Goal: Task Accomplishment & Management: Manage account settings

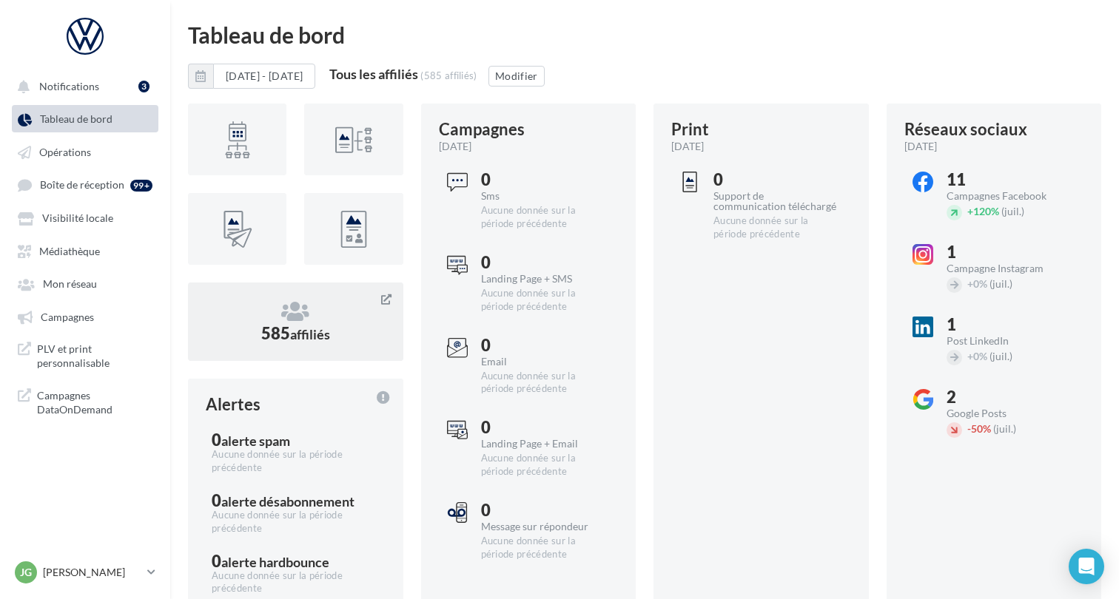
click at [295, 333] on span "affiliés" at bounding box center [310, 334] width 40 height 16
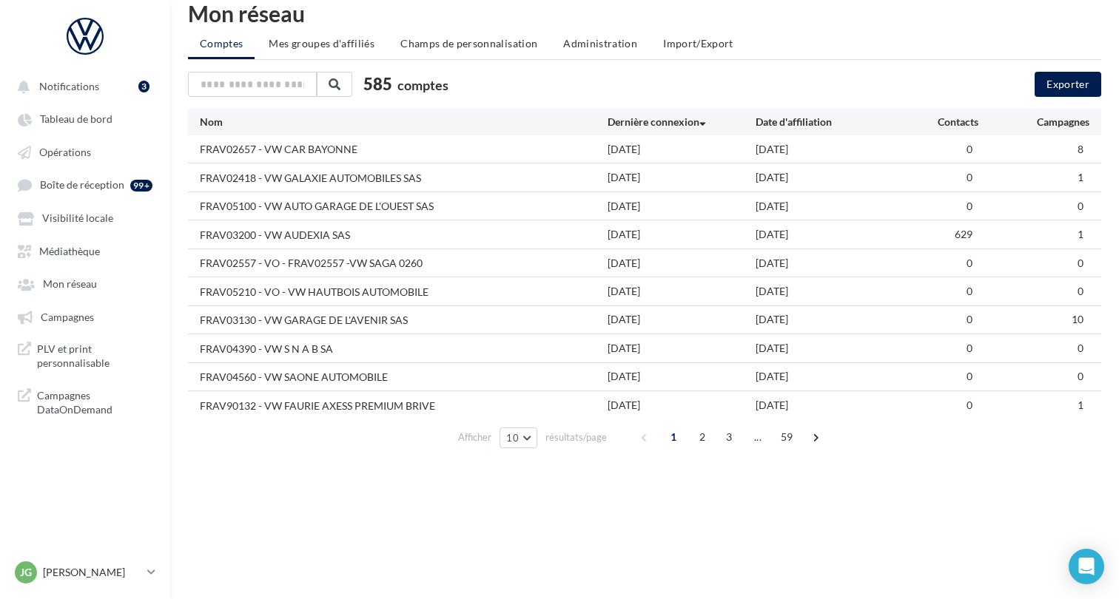
scroll to position [24, 0]
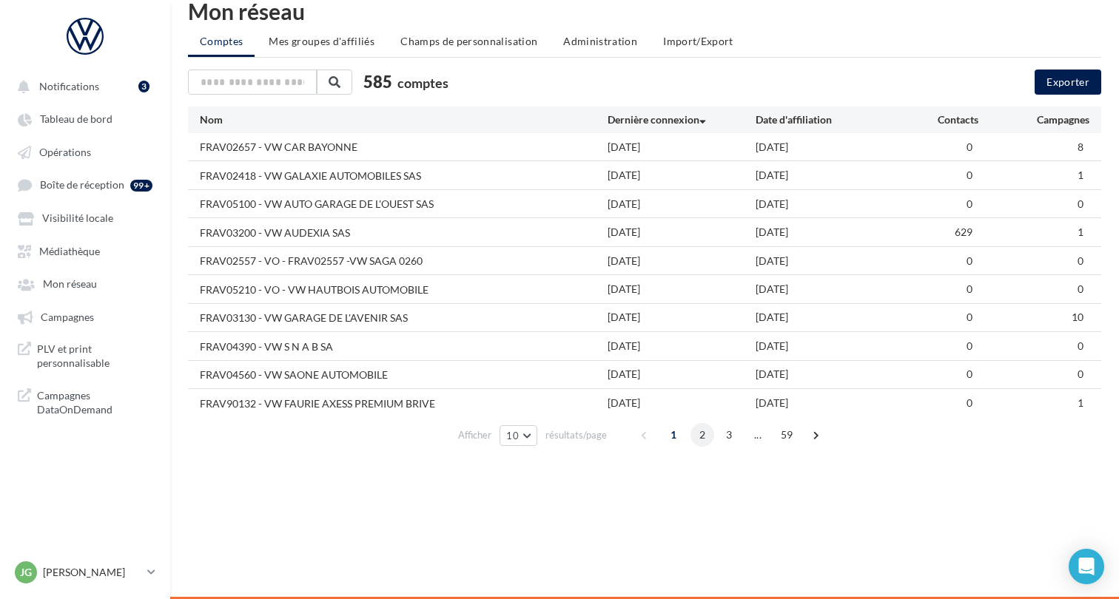
click at [702, 442] on span "2" at bounding box center [702, 435] width 24 height 24
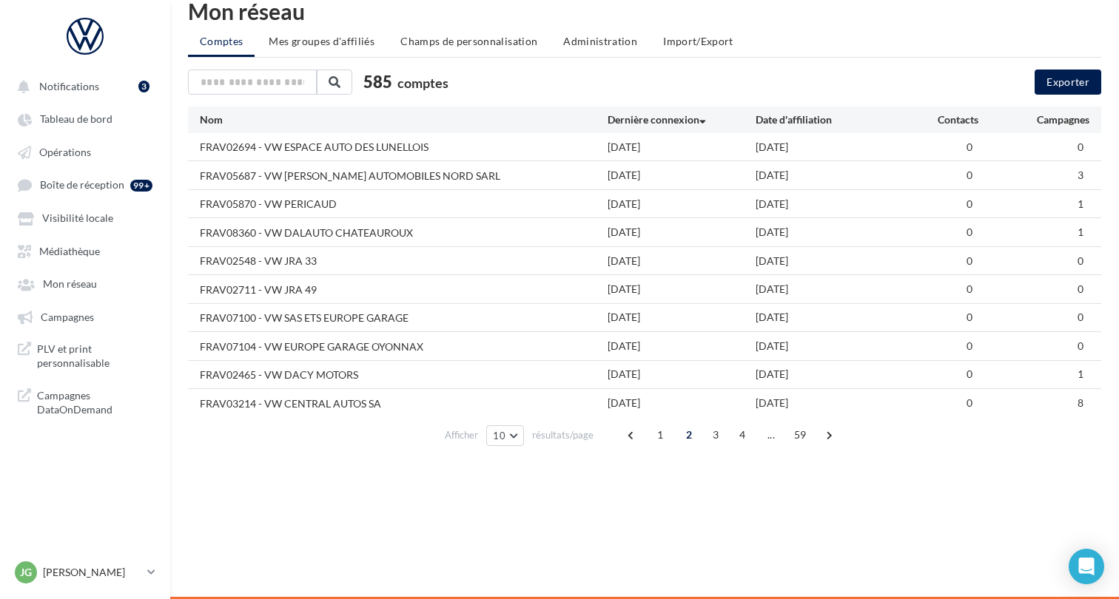
scroll to position [21, 0]
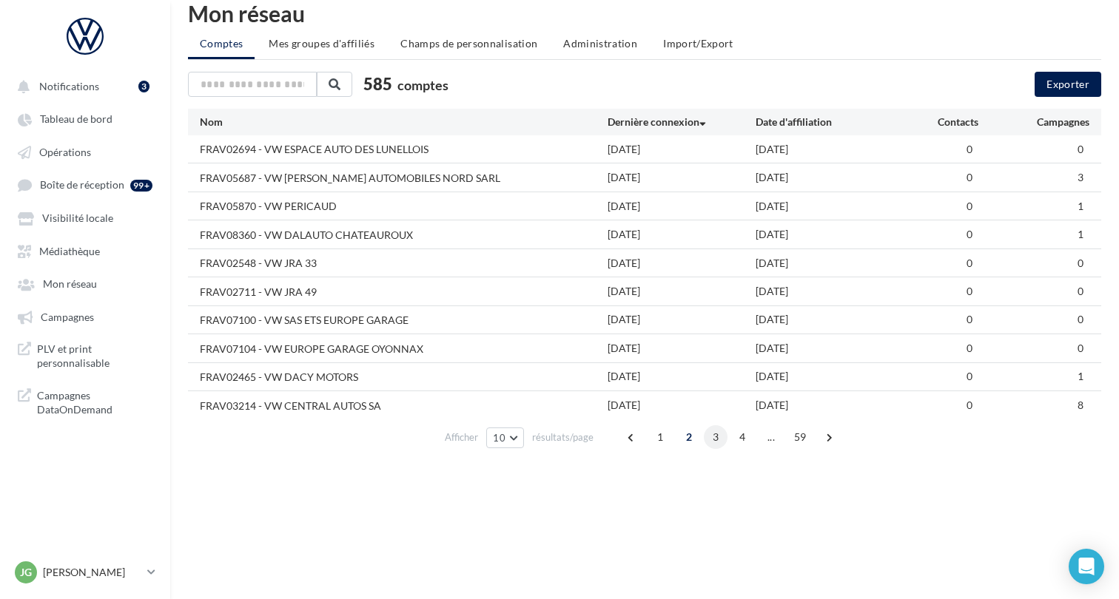
click at [719, 441] on span "3" at bounding box center [716, 437] width 24 height 24
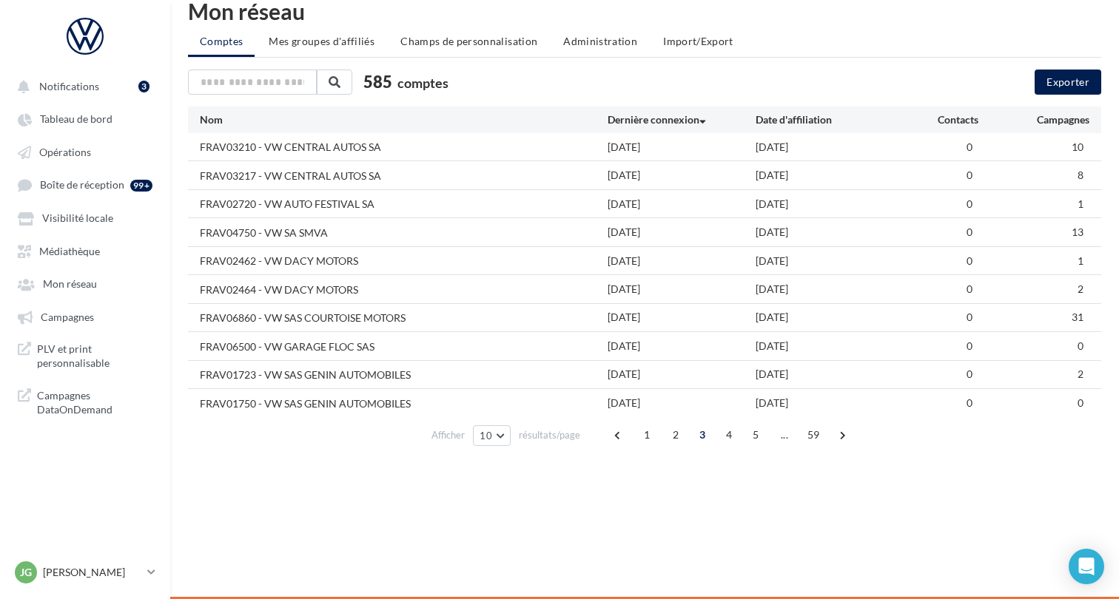
scroll to position [22, 0]
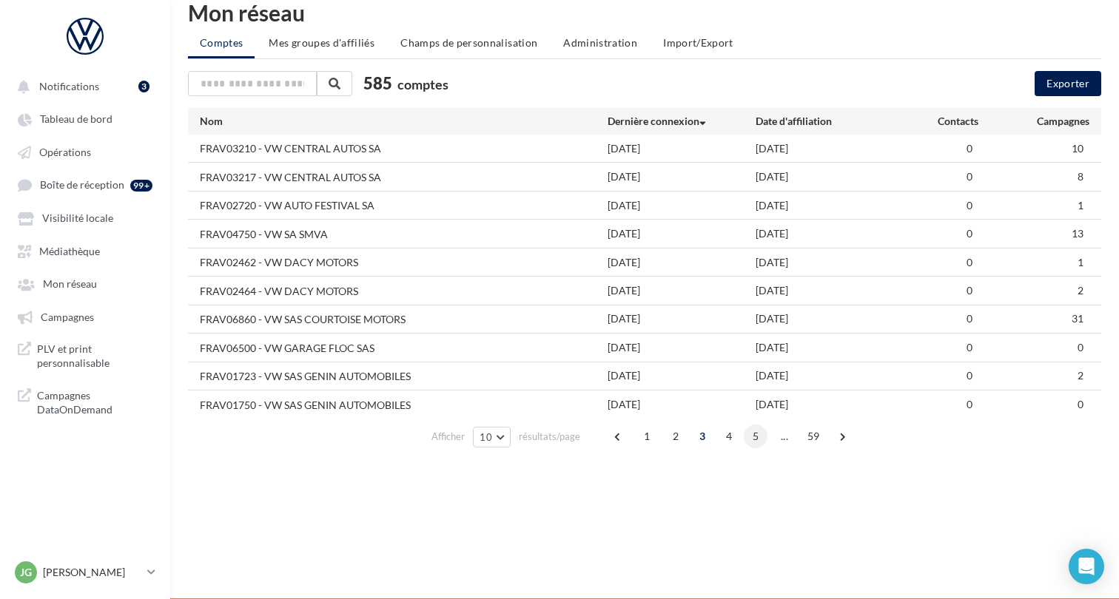
click at [758, 440] on span "5" at bounding box center [756, 437] width 24 height 24
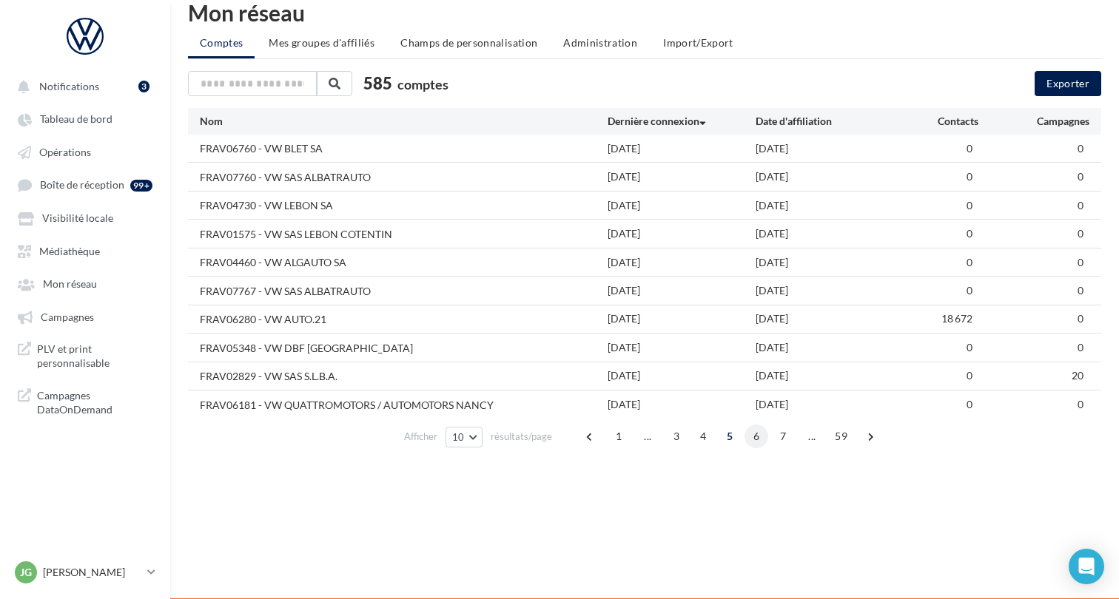
click at [757, 441] on span "6" at bounding box center [756, 437] width 24 height 24
click at [755, 437] on span "7" at bounding box center [756, 437] width 24 height 24
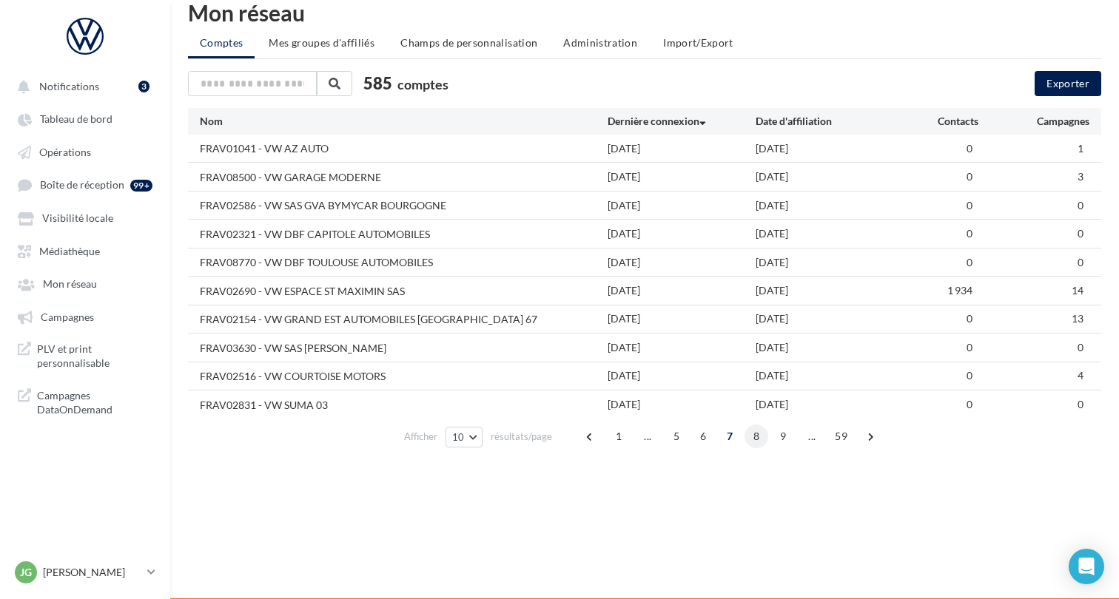
click at [756, 440] on span "8" at bounding box center [756, 437] width 24 height 24
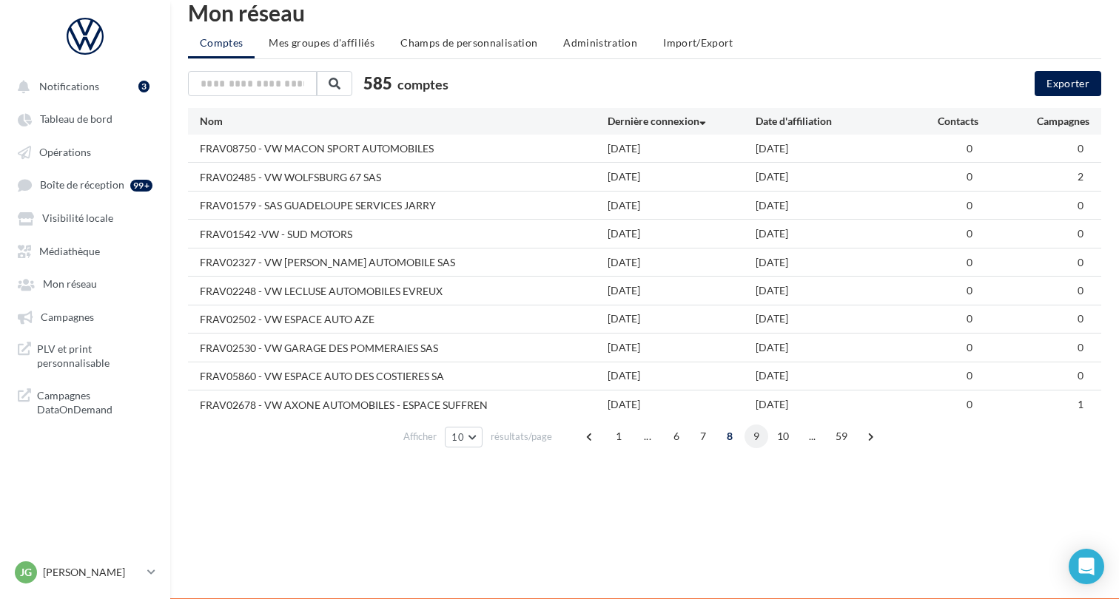
click at [758, 439] on span "9" at bounding box center [756, 437] width 24 height 24
click at [759, 435] on span "10" at bounding box center [756, 437] width 24 height 24
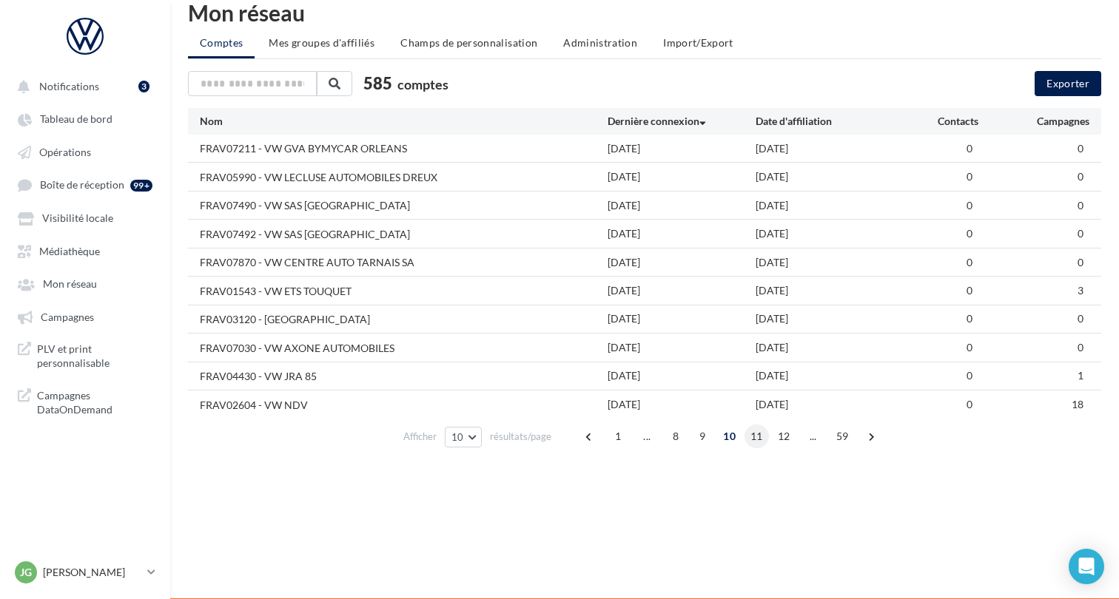
click at [757, 443] on span "11" at bounding box center [756, 437] width 24 height 24
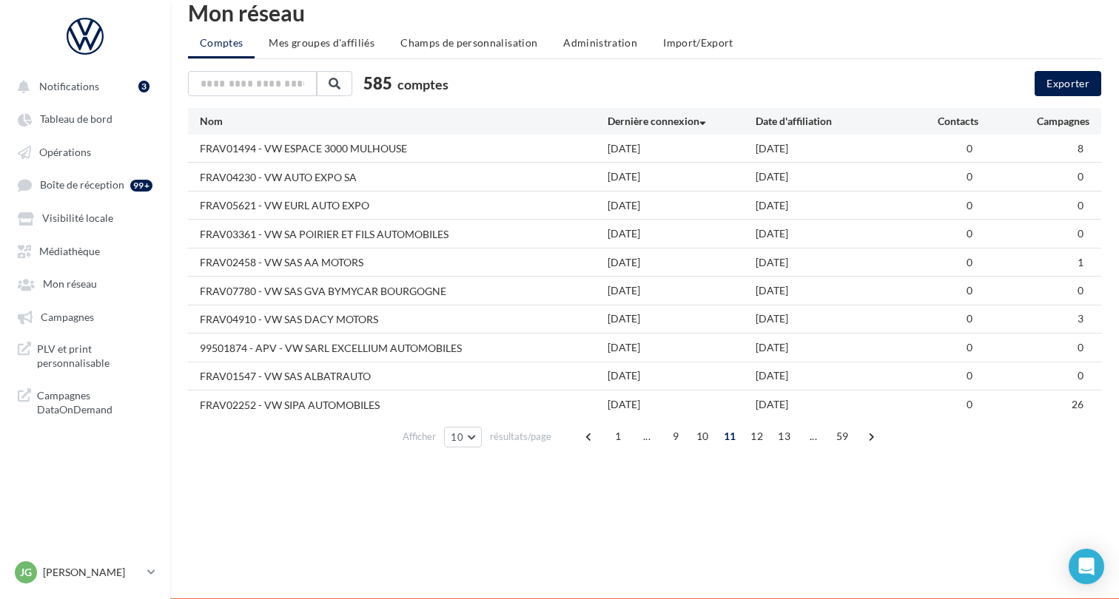
click at [343, 180] on div "FRAV04230 - VW AUTO EXPO SA" at bounding box center [278, 177] width 157 height 15
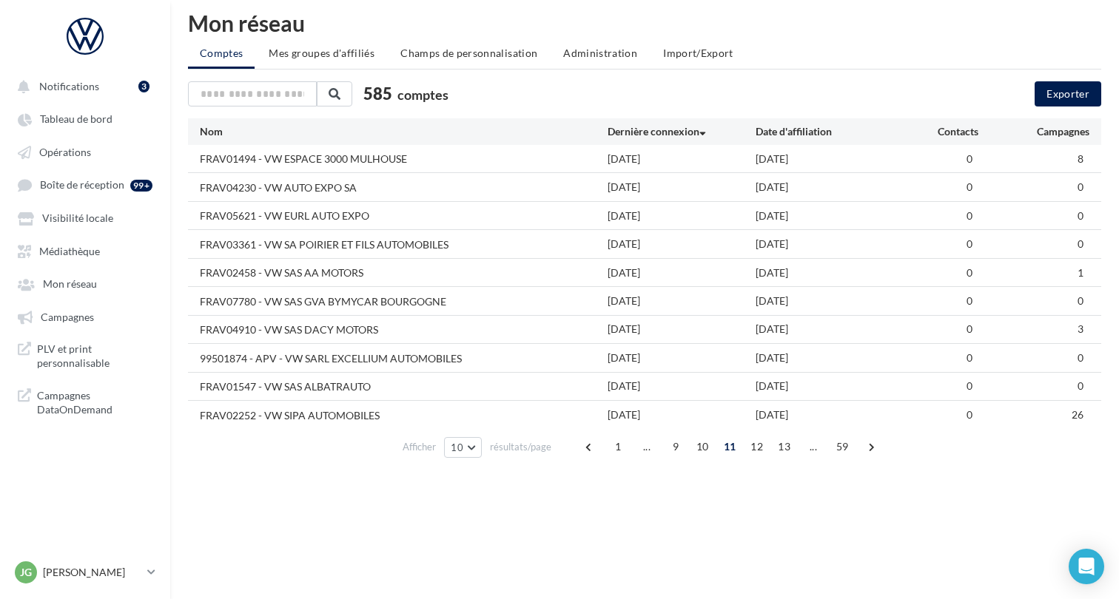
scroll to position [18, 0]
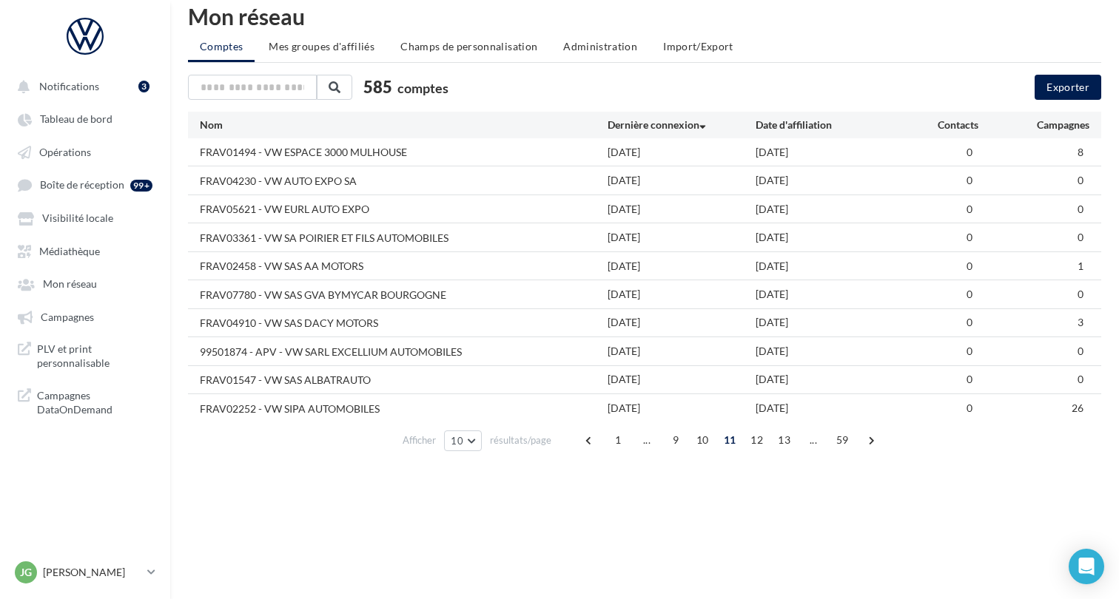
click at [649, 214] on div "[DATE]" at bounding box center [682, 209] width 148 height 15
click at [973, 215] on div "0" at bounding box center [941, 209] width 74 height 15
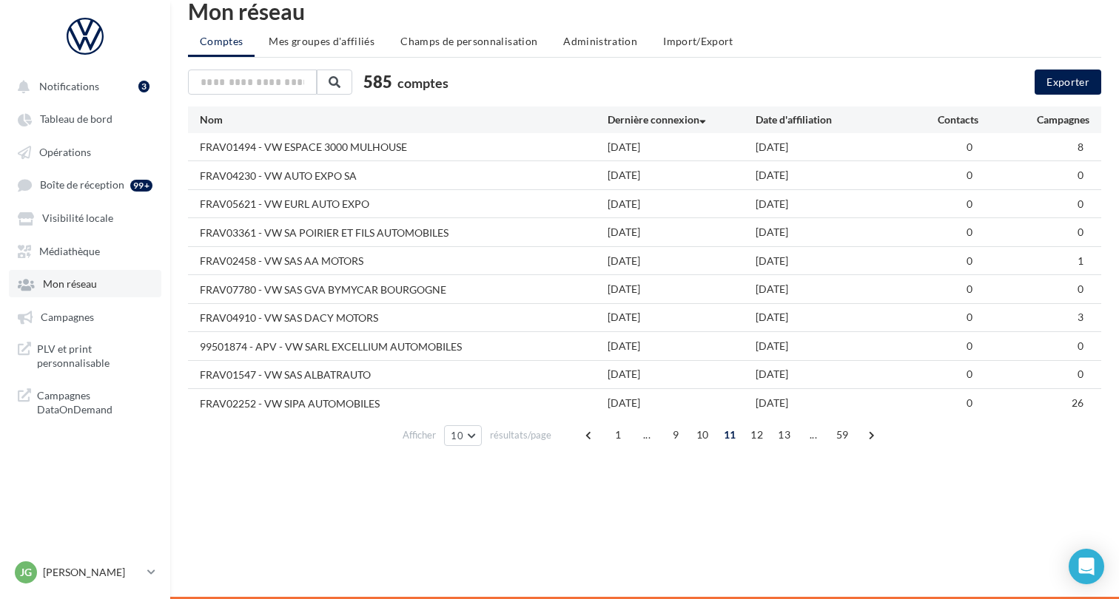
click at [84, 291] on span "Mon réseau" at bounding box center [70, 284] width 54 height 13
click at [86, 289] on span "Mon réseau" at bounding box center [70, 284] width 54 height 13
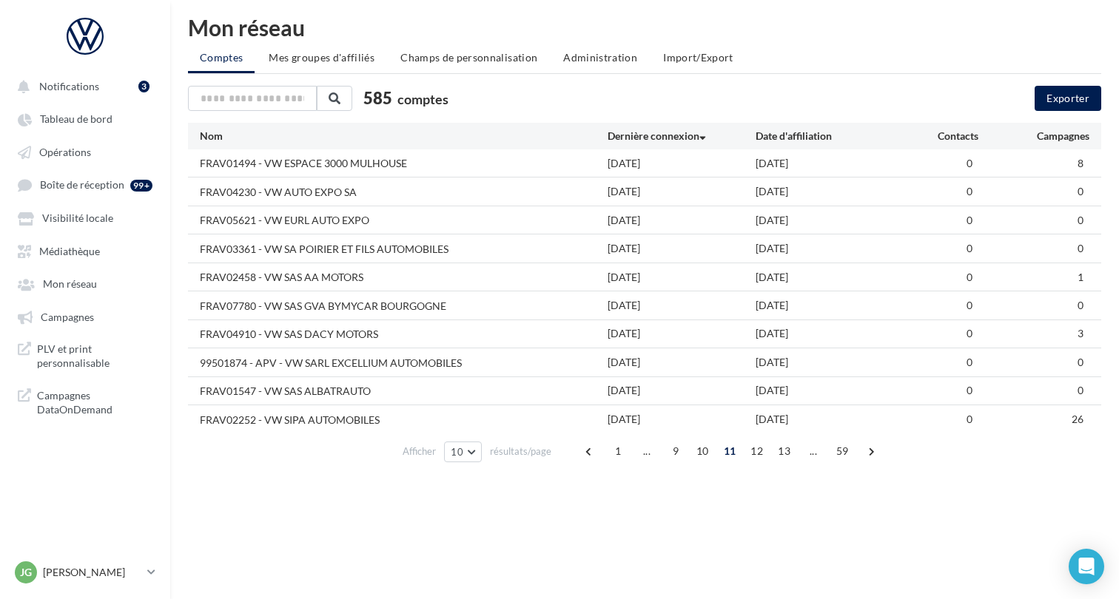
scroll to position [9, 0]
click at [595, 58] on span "Administration" at bounding box center [600, 56] width 74 height 13
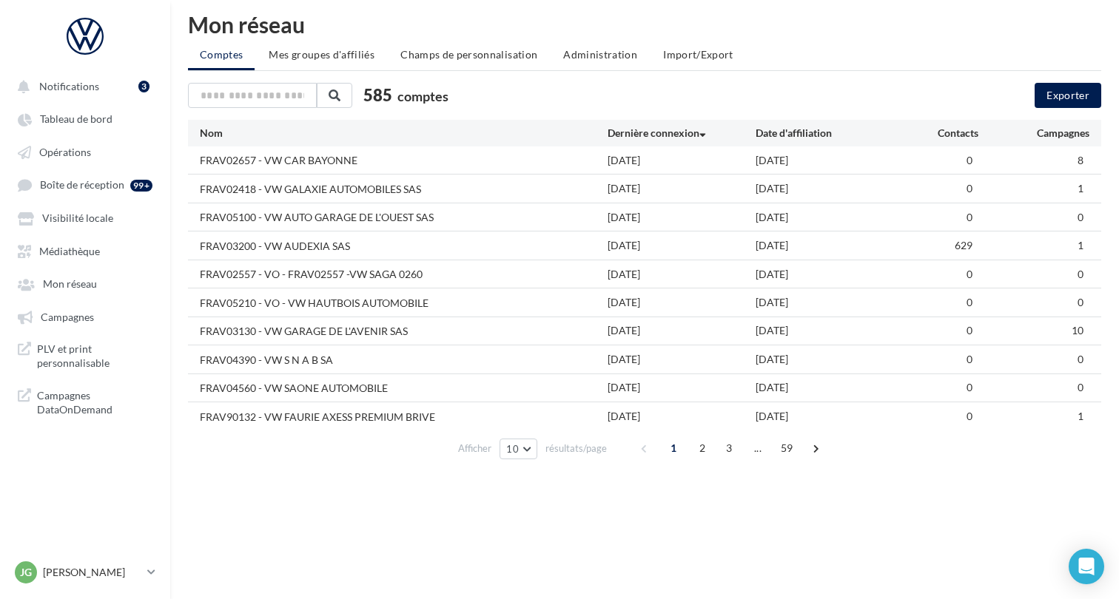
scroll to position [24, 0]
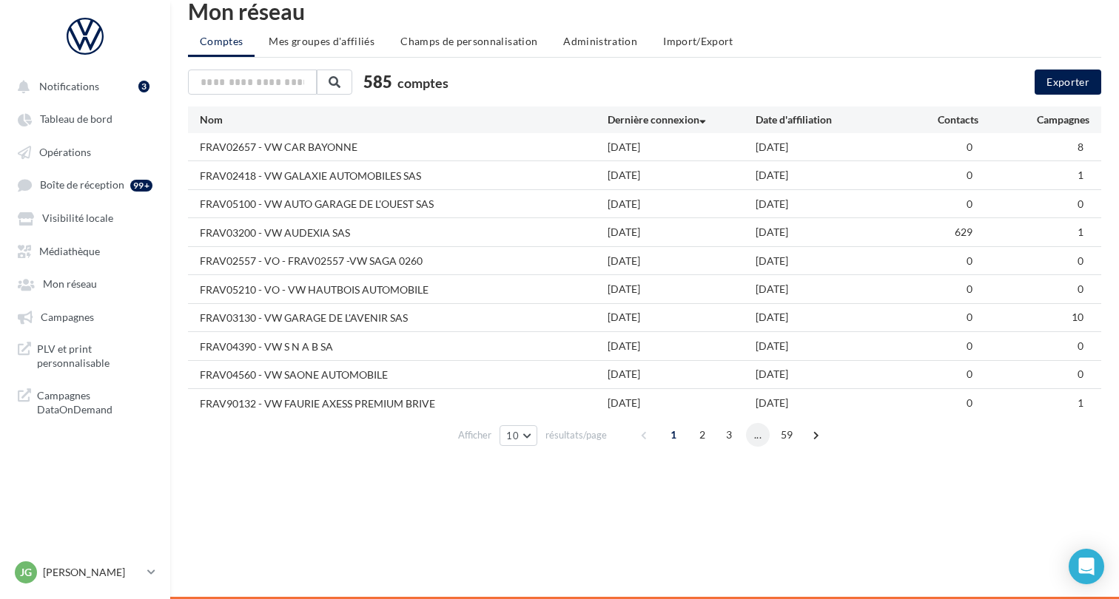
click at [754, 442] on span "..." at bounding box center [758, 435] width 24 height 24
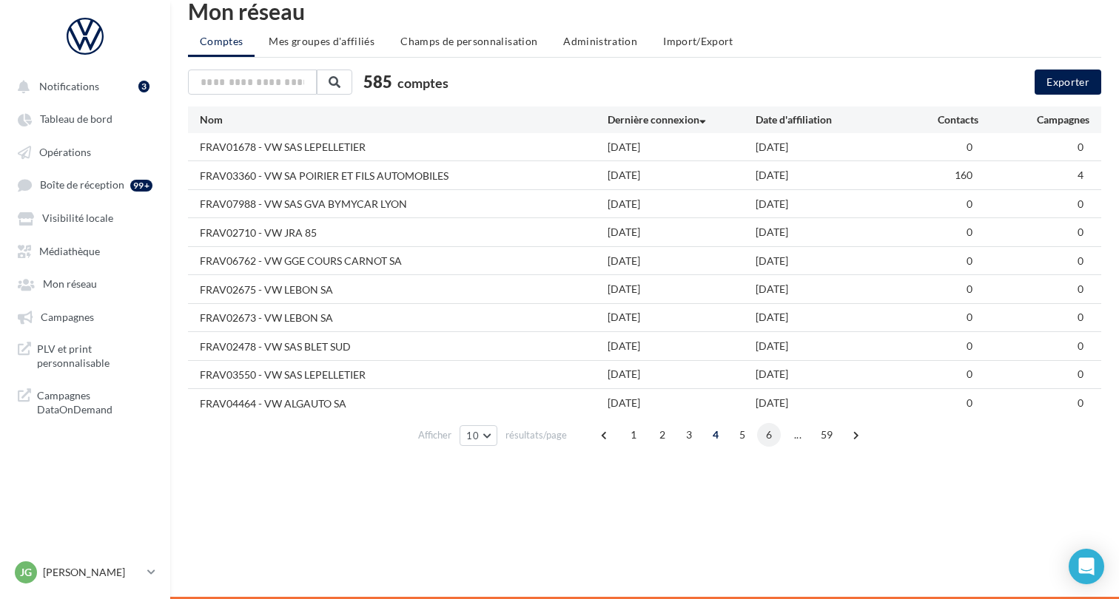
click at [764, 442] on span "6" at bounding box center [769, 435] width 24 height 24
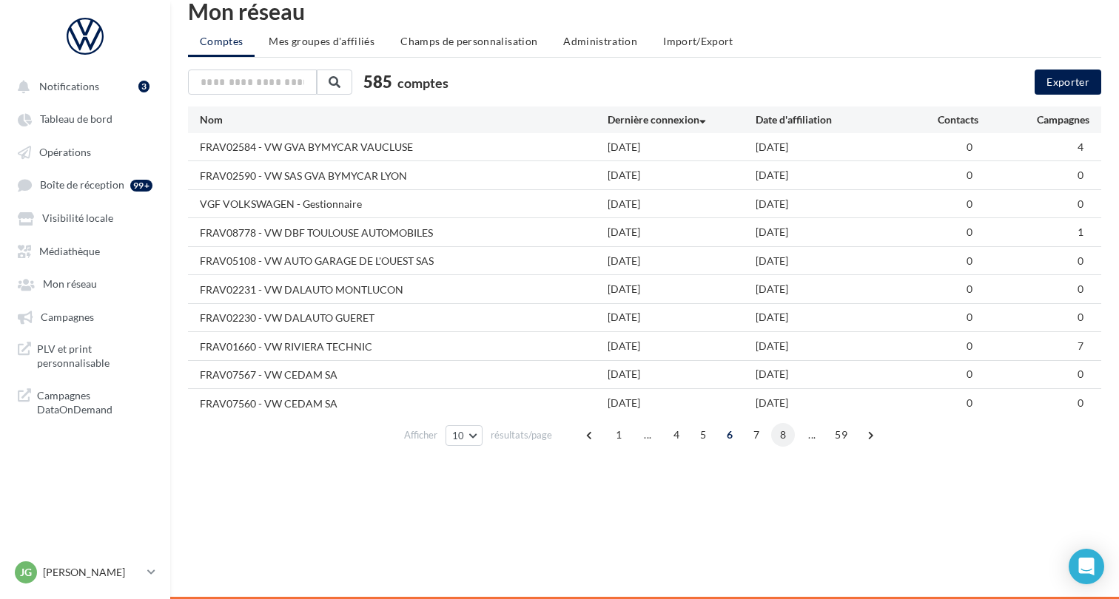
click at [781, 444] on span "8" at bounding box center [783, 435] width 24 height 24
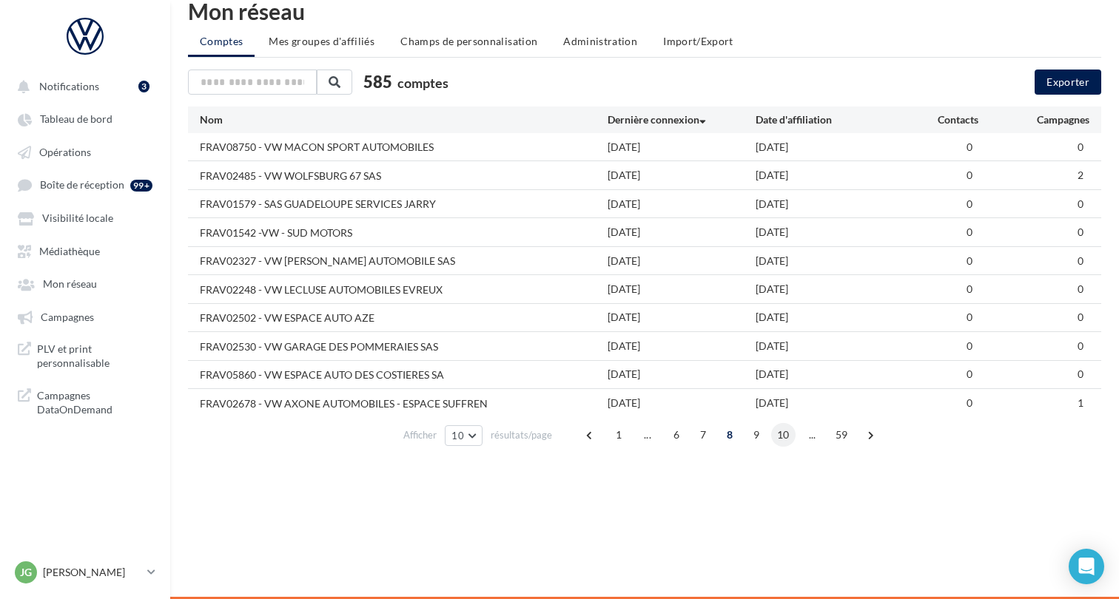
click at [786, 443] on span "10" at bounding box center [783, 435] width 24 height 24
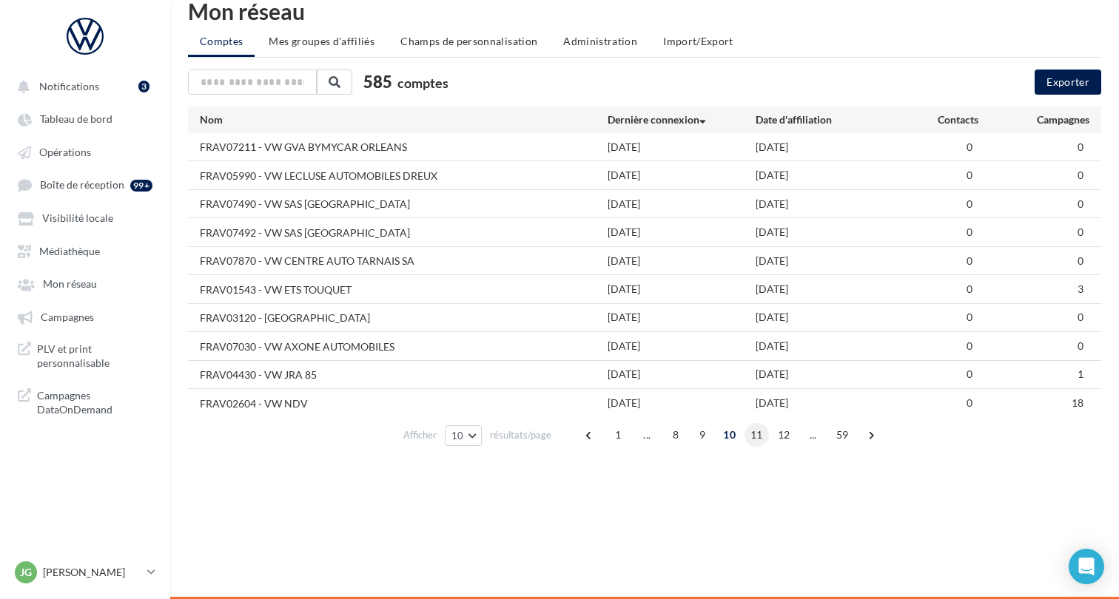
click at [755, 443] on span "11" at bounding box center [756, 435] width 24 height 24
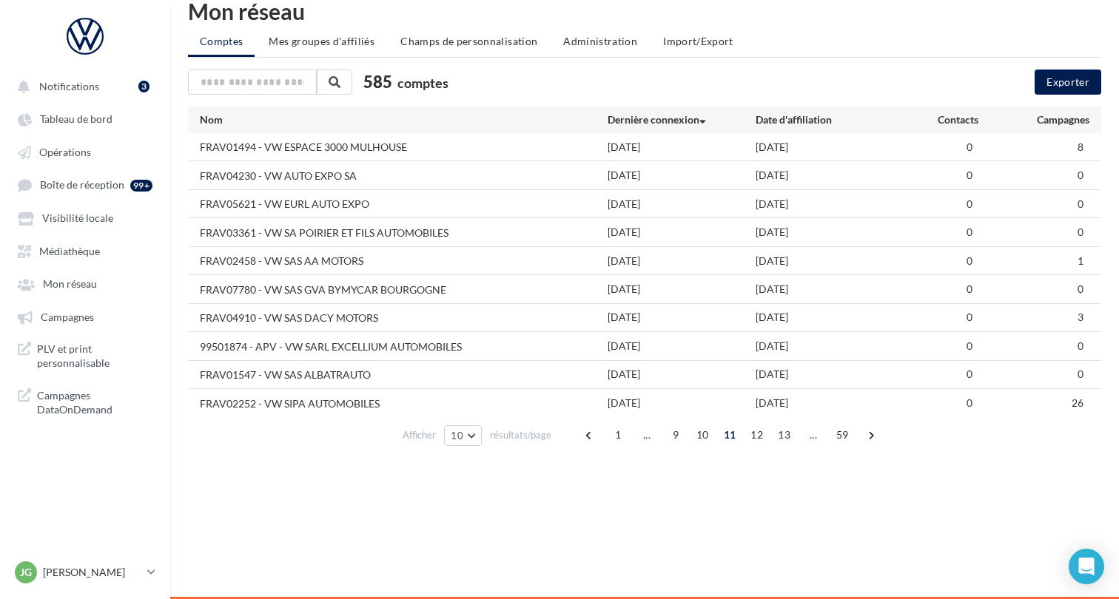
click at [297, 180] on div "FRAV04230 - VW AUTO EXPO SA" at bounding box center [278, 176] width 157 height 15
click at [203, 174] on div "FRAV04230 - VW AUTO EXPO SA" at bounding box center [278, 176] width 157 height 15
click at [198, 178] on div "FRAV04230 - VW AUTO EXPO [DATE] [DATE] 0 0" at bounding box center [644, 174] width 913 height 27
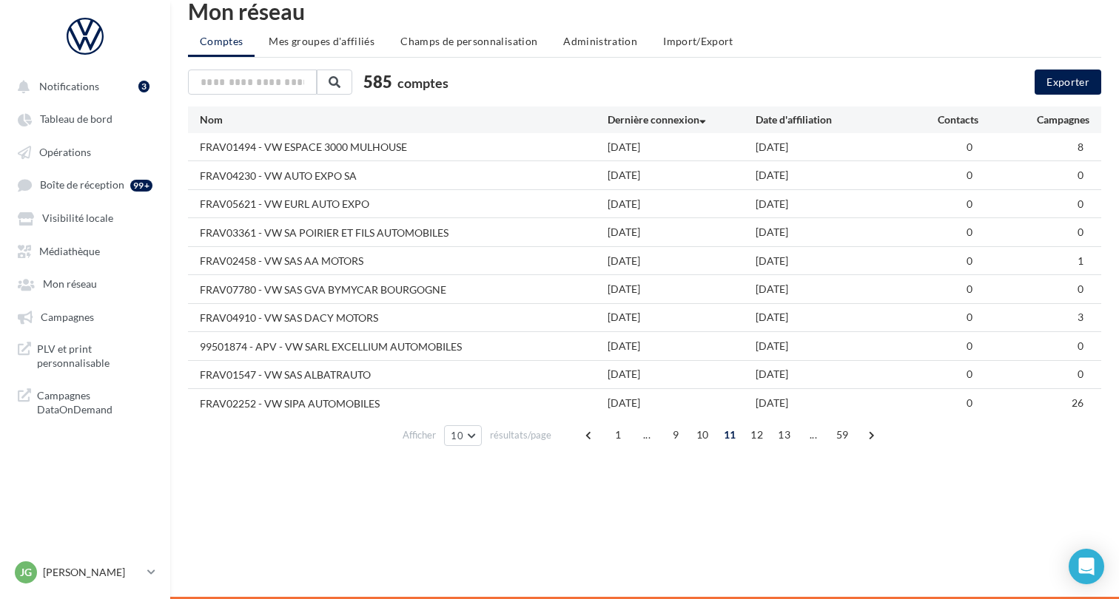
click at [192, 175] on div "FRAV04230 - VW AUTO EXPO [DATE] [DATE] 0 0" at bounding box center [644, 174] width 913 height 27
click at [369, 186] on div "FRAV04230 - VW AUTO EXPO [DATE] [DATE] 0 0" at bounding box center [644, 174] width 913 height 27
click at [284, 178] on div "FRAV04230 - VW AUTO EXPO SA" at bounding box center [278, 176] width 157 height 15
click at [315, 41] on span "Mes groupes d'affiliés" at bounding box center [322, 41] width 106 height 13
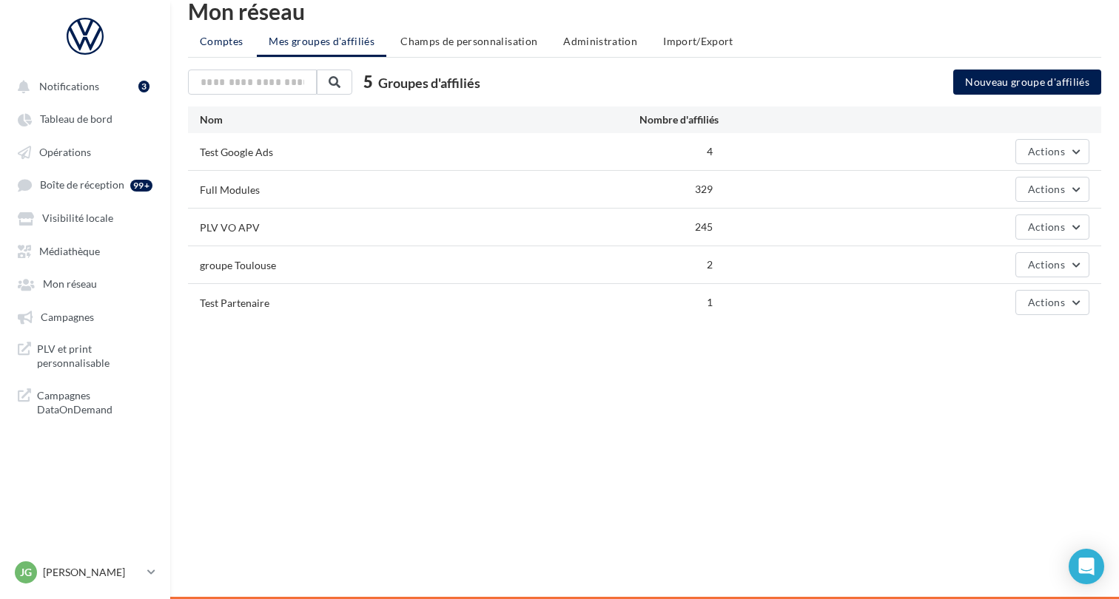
click at [229, 39] on span "Comptes" at bounding box center [221, 41] width 43 height 13
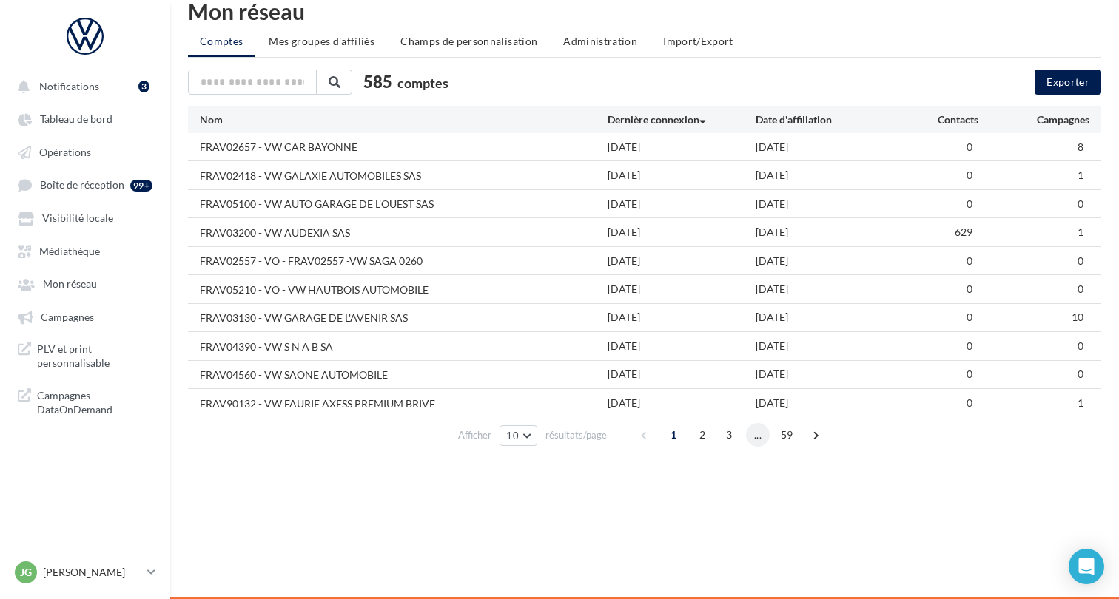
click at [757, 443] on span "..." at bounding box center [758, 435] width 24 height 24
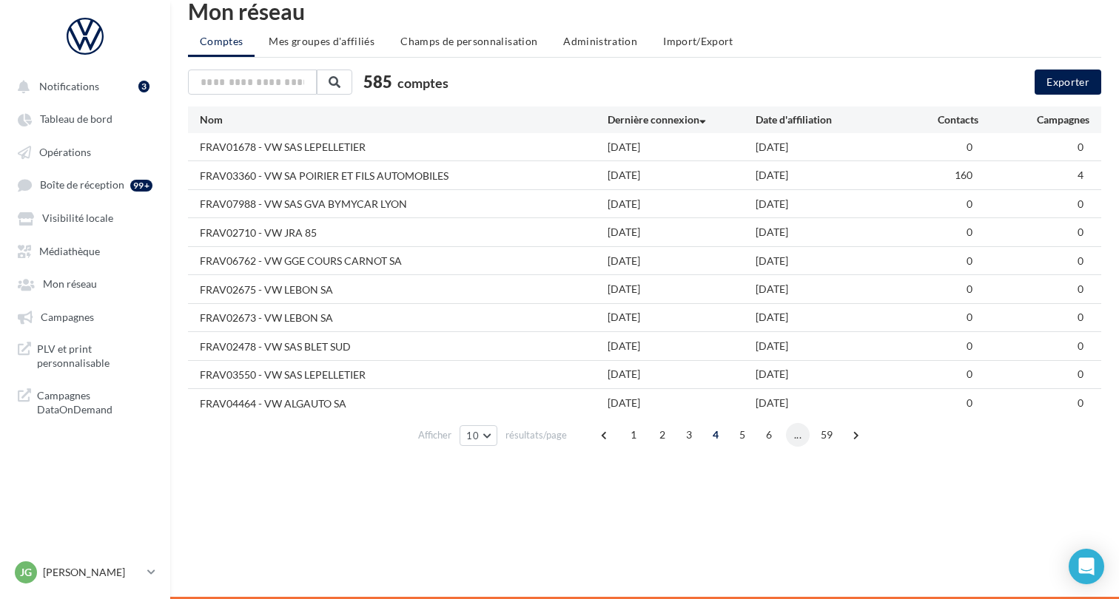
click at [793, 442] on span "..." at bounding box center [798, 435] width 24 height 24
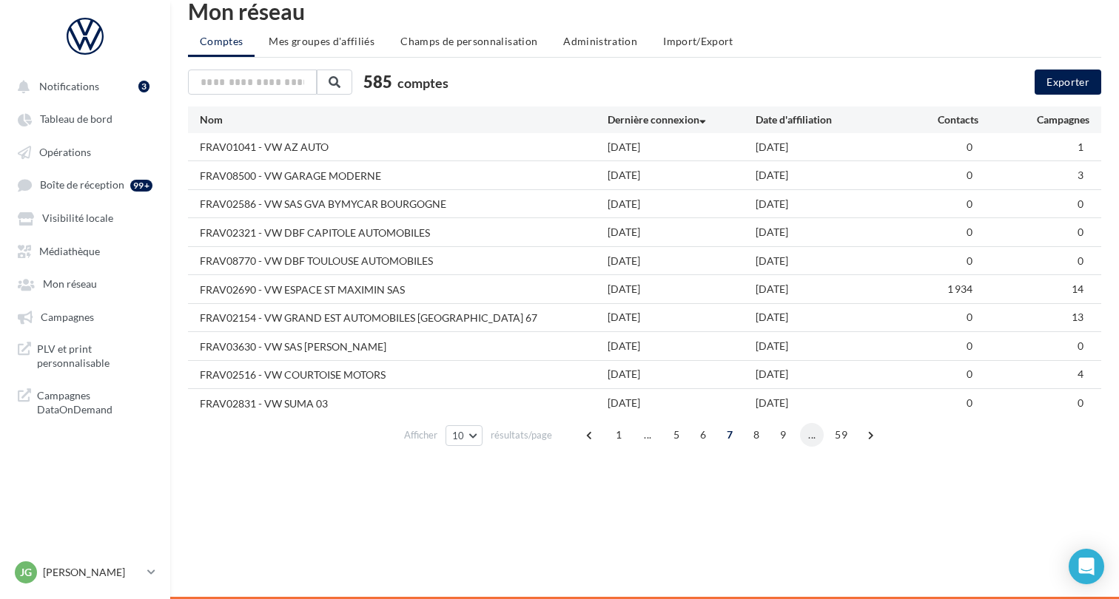
click at [815, 442] on span "..." at bounding box center [812, 435] width 24 height 24
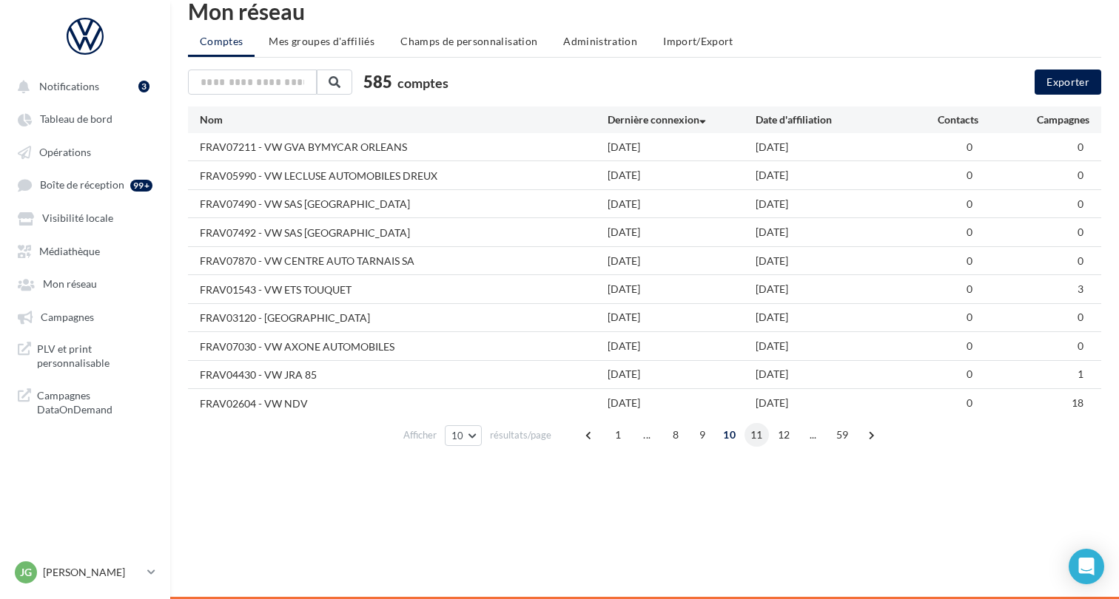
click at [757, 440] on span "11" at bounding box center [756, 435] width 24 height 24
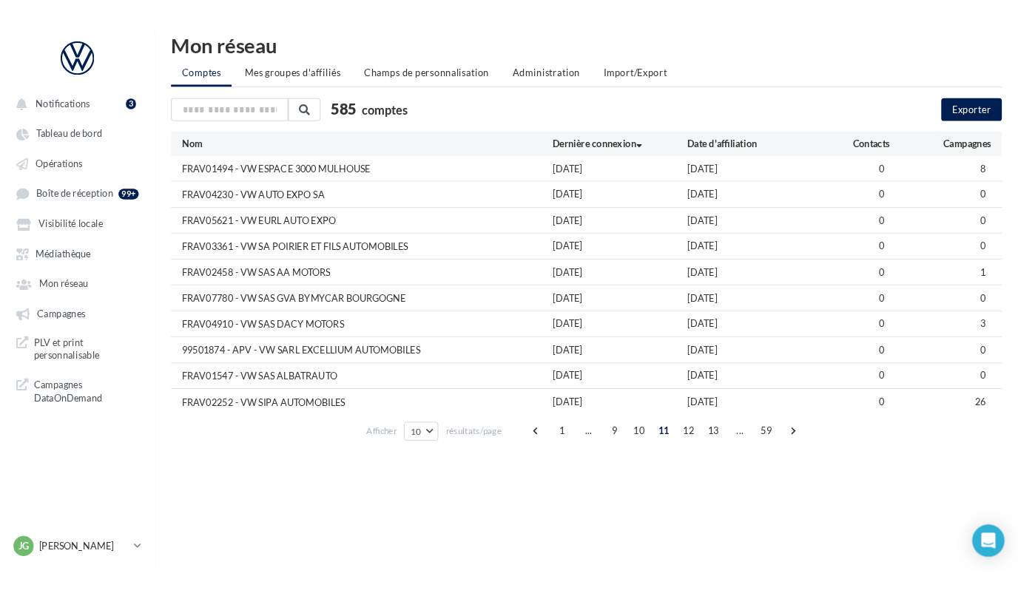
scroll to position [24, 0]
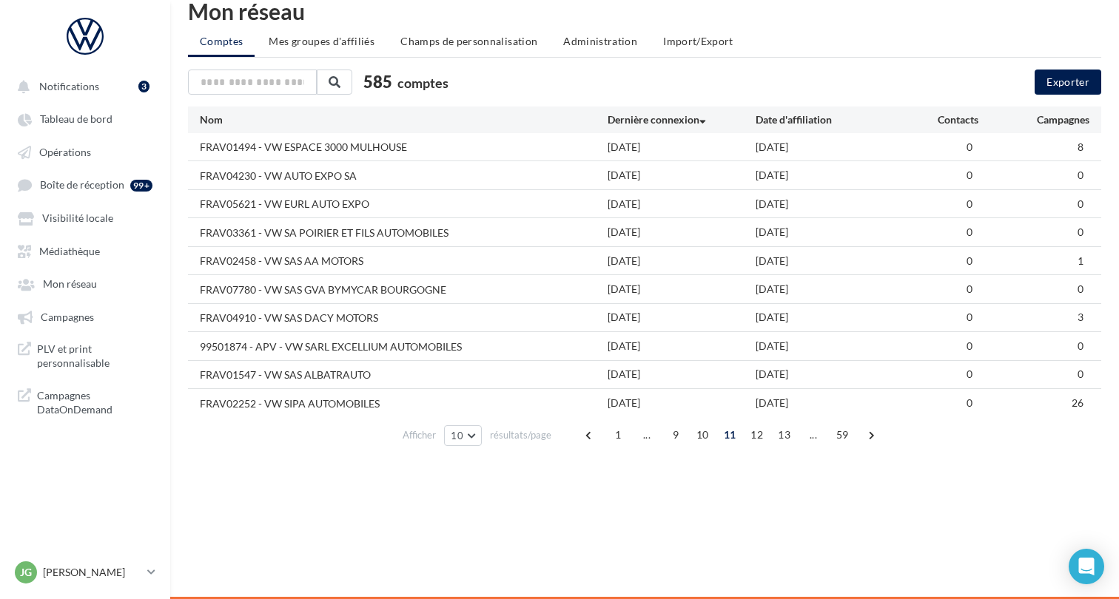
click at [414, 173] on div "FRAV04230 - VW AUTO EXPO SA" at bounding box center [404, 175] width 408 height 16
click at [289, 173] on div "FRAV04230 - VW AUTO EXPO SA" at bounding box center [278, 176] width 157 height 15
click at [239, 178] on div "FRAV04230 - VW AUTO EXPO SA" at bounding box center [278, 176] width 157 height 15
click at [189, 177] on div "FRAV04230 - VW AUTO EXPO [DATE] [DATE] 0 0" at bounding box center [644, 174] width 913 height 27
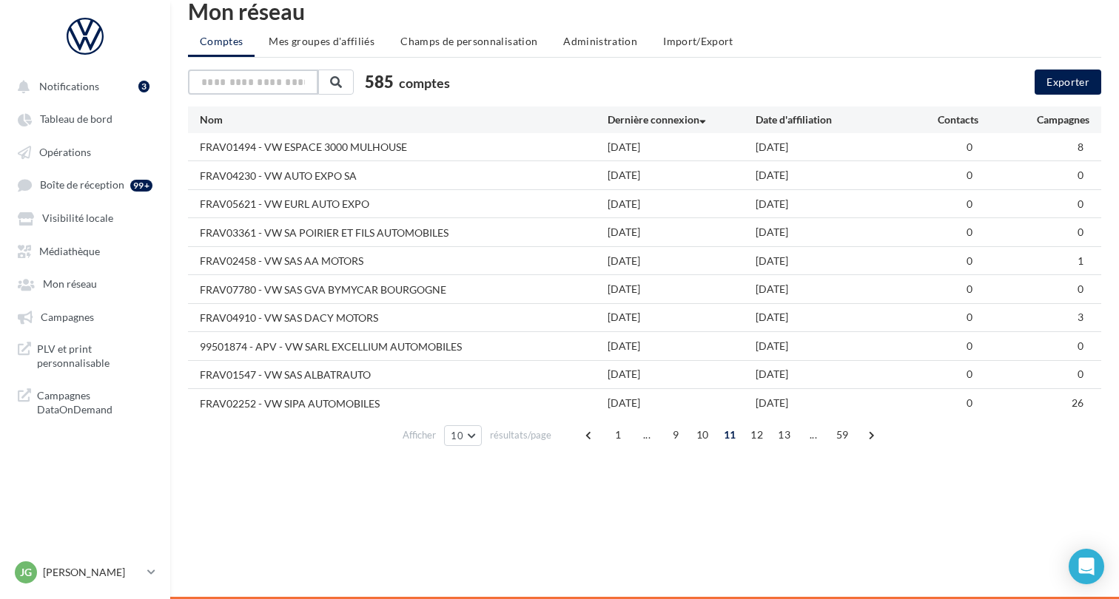
click at [281, 85] on input "text" at bounding box center [253, 82] width 130 height 25
type input "*********"
click at [349, 81] on button at bounding box center [335, 82] width 36 height 25
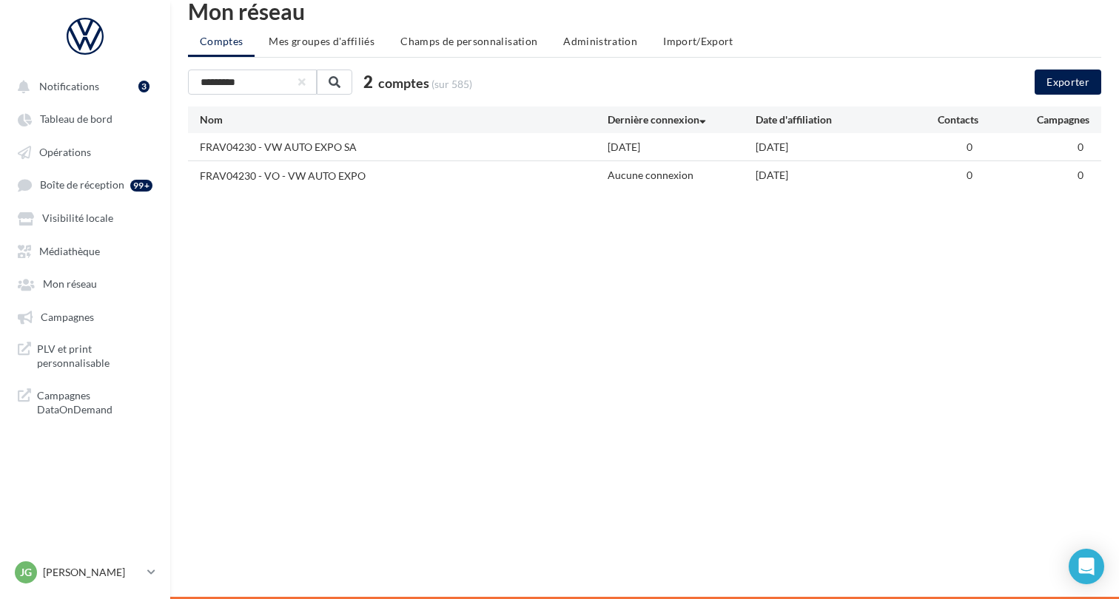
click at [784, 155] on div "FRAV04230 - VW AUTO EXPO [DATE] [DATE] 0 0" at bounding box center [644, 146] width 913 height 27
click at [783, 152] on div "[DATE]" at bounding box center [830, 147] width 148 height 15
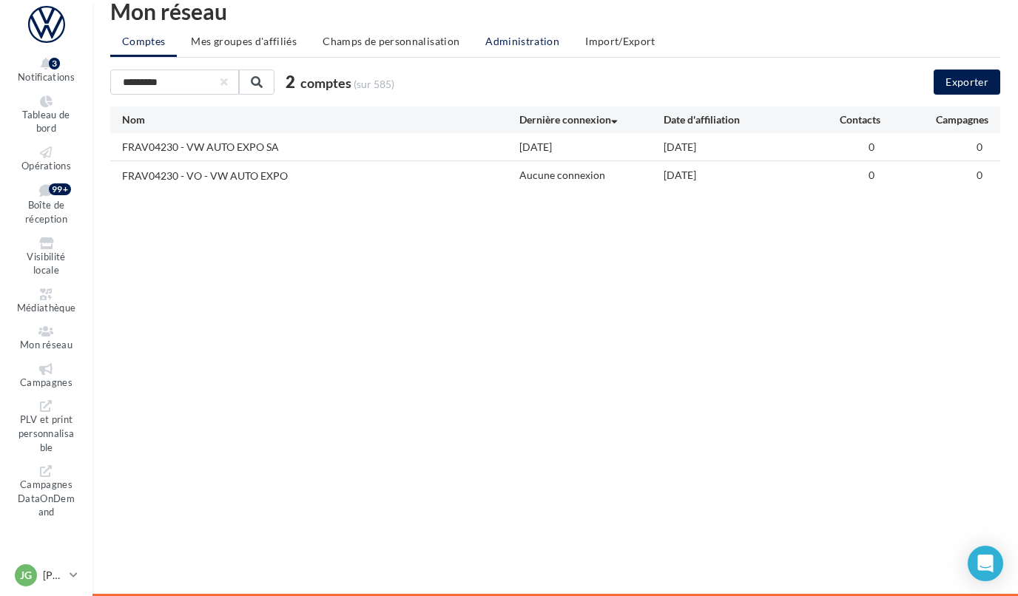
click at [528, 42] on span "Administration" at bounding box center [522, 41] width 74 height 13
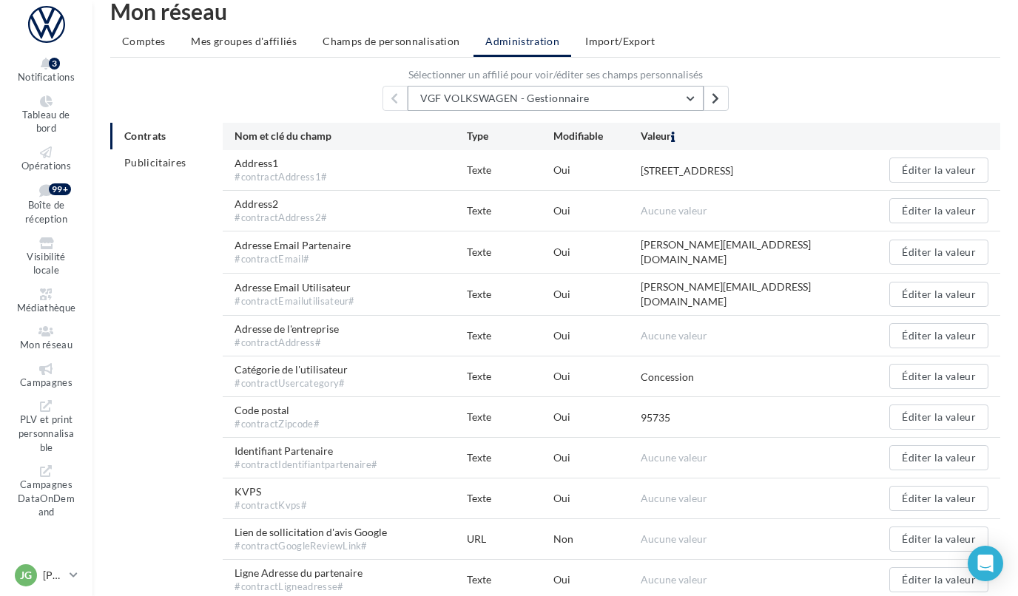
click at [693, 102] on button "VGF VOLKSWAGEN - Gestionnaire" at bounding box center [556, 98] width 296 height 25
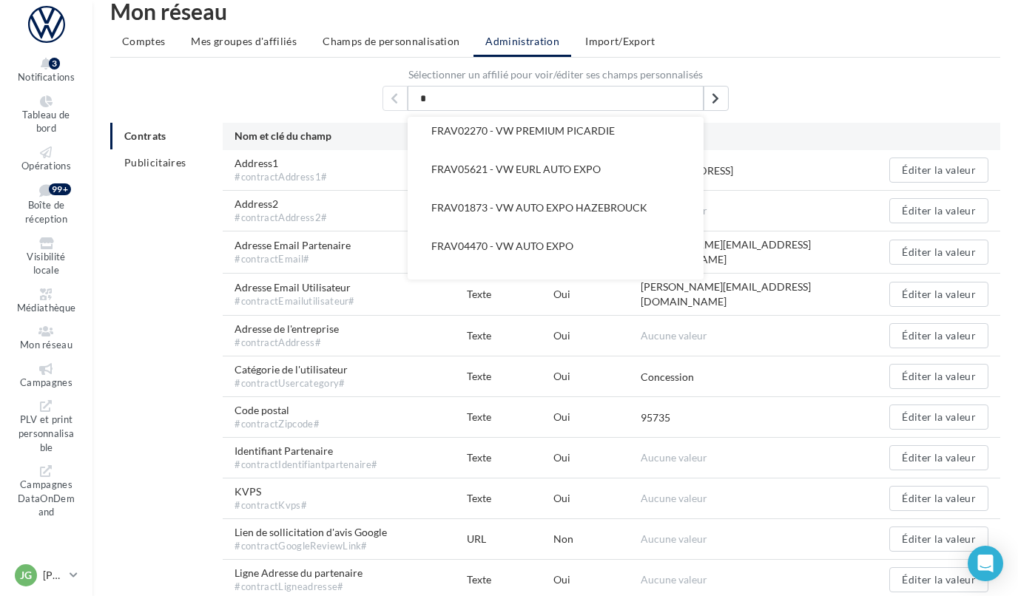
scroll to position [4742, 0]
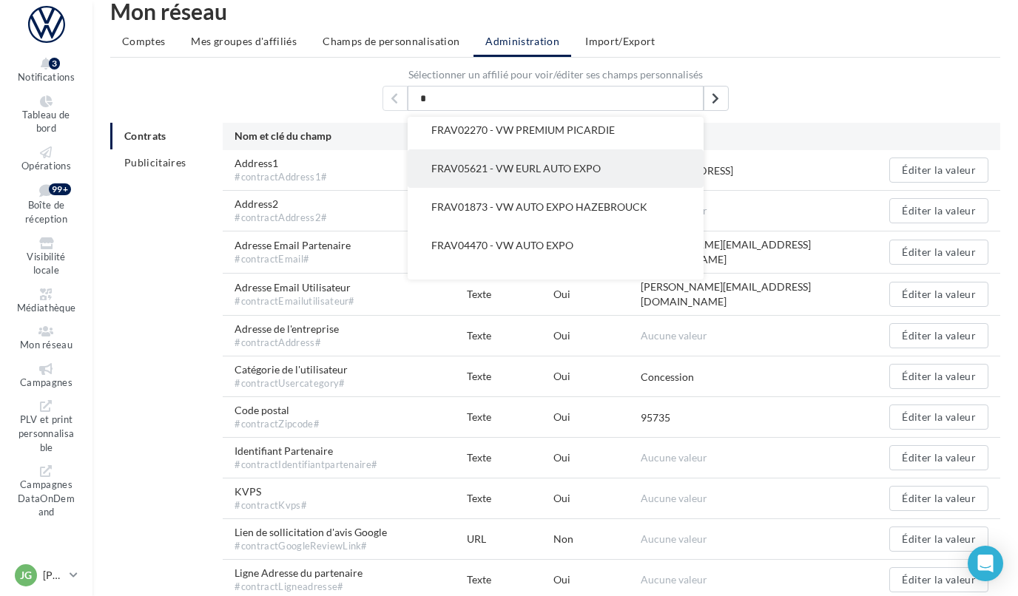
click at [537, 162] on span "FRAV05621 - VW EURL AUTO EXPO" at bounding box center [515, 168] width 169 height 13
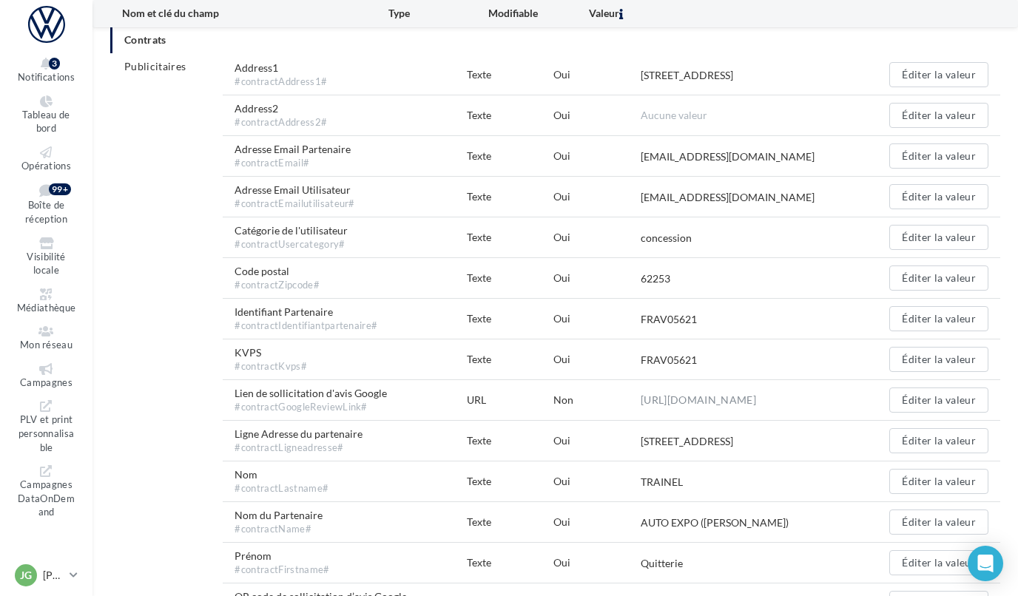
scroll to position [0, 0]
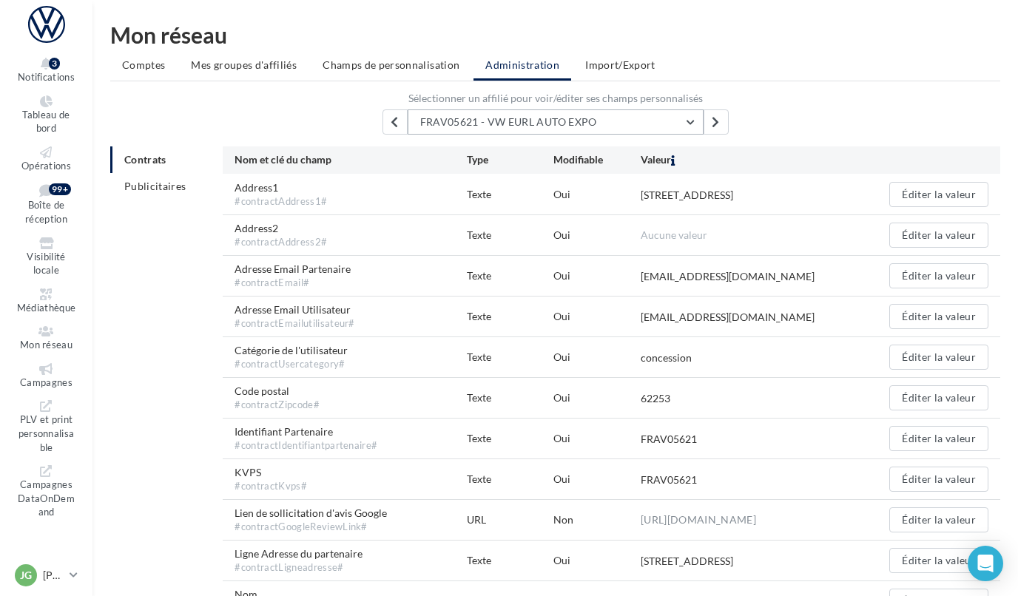
click at [692, 121] on button "FRAV05621 - VW EURL AUTO EXPO" at bounding box center [556, 122] width 296 height 25
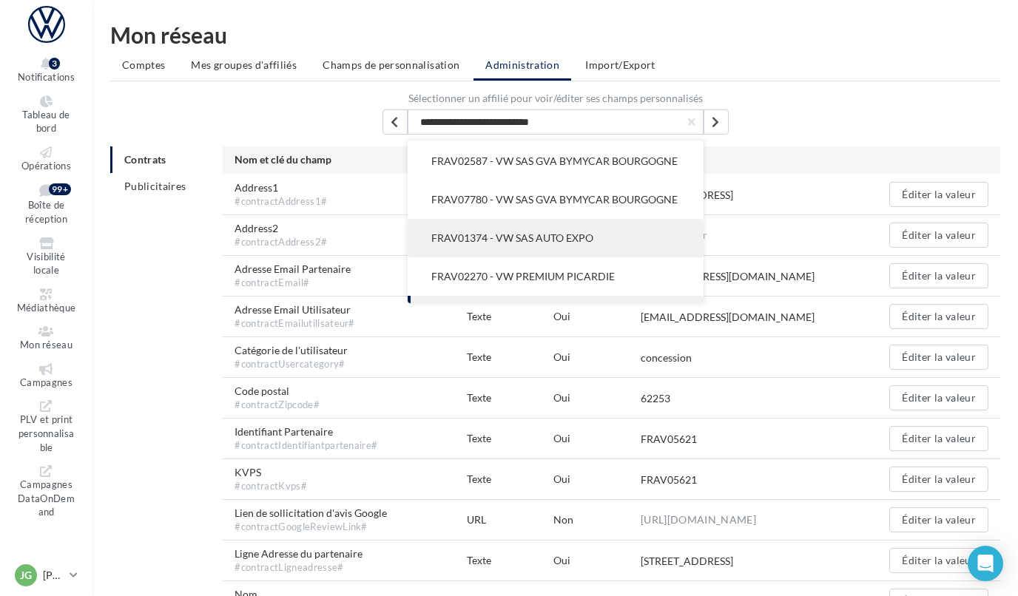
scroll to position [4628, 0]
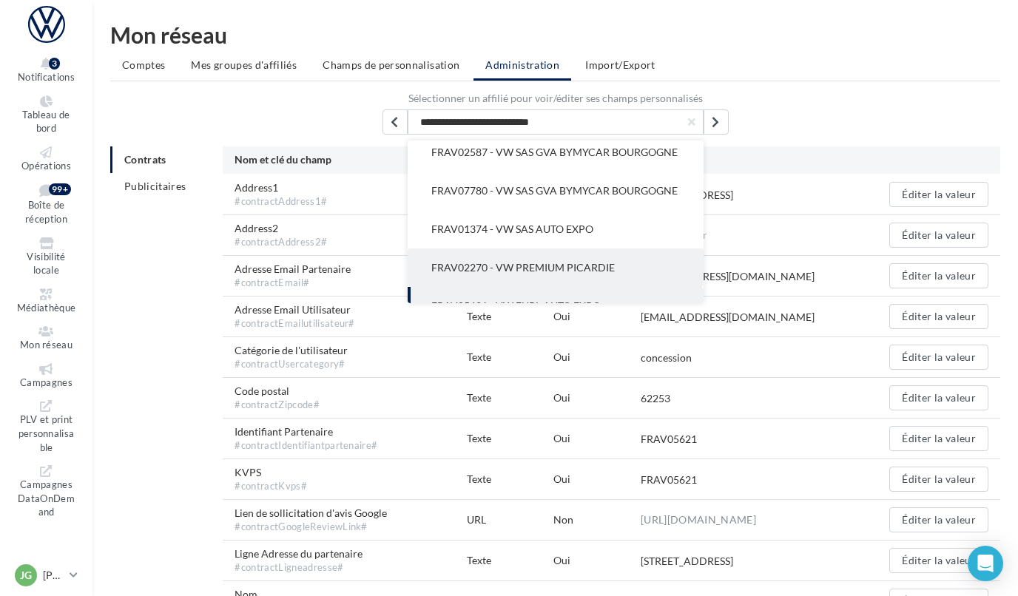
click at [599, 261] on span "FRAV02270 - VW PREMIUM PICARDIE" at bounding box center [523, 267] width 184 height 13
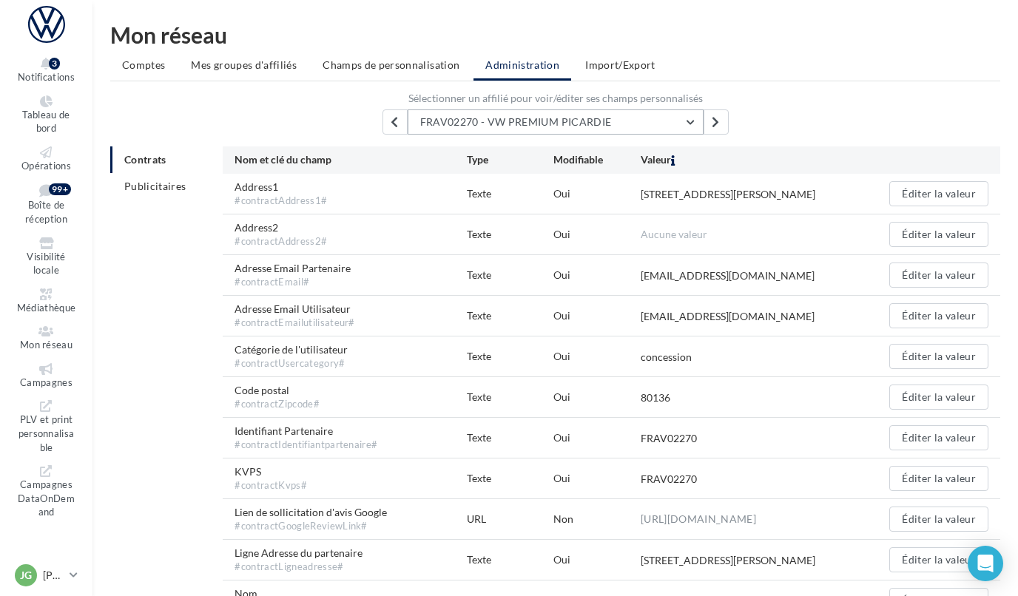
click at [690, 118] on button "FRAV02270 - VW PREMIUM PICARDIE" at bounding box center [556, 122] width 296 height 25
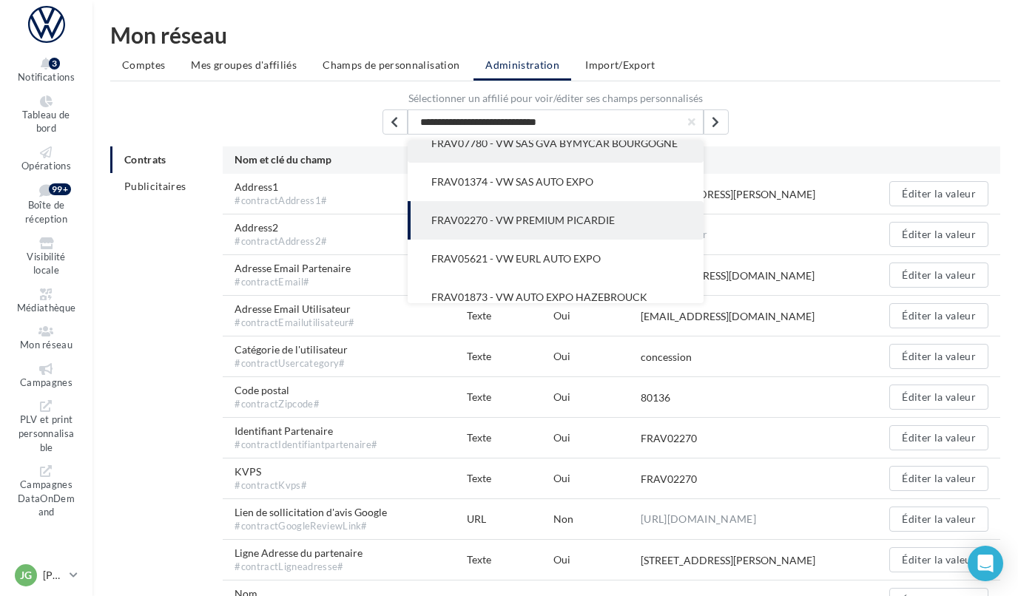
scroll to position [4678, 0]
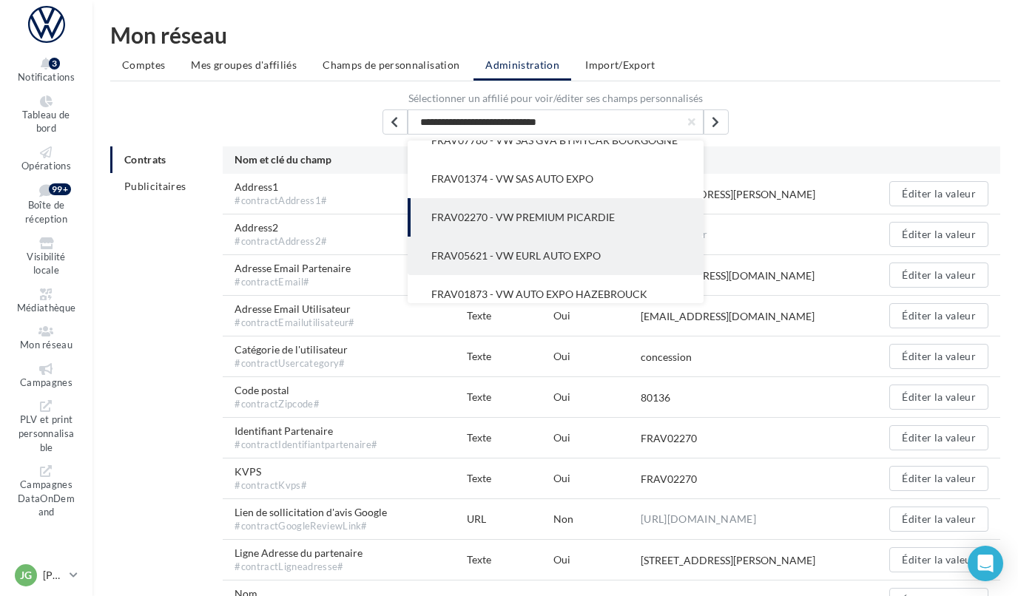
click at [580, 249] on span "FRAV05621 - VW EURL AUTO EXPO" at bounding box center [515, 255] width 169 height 13
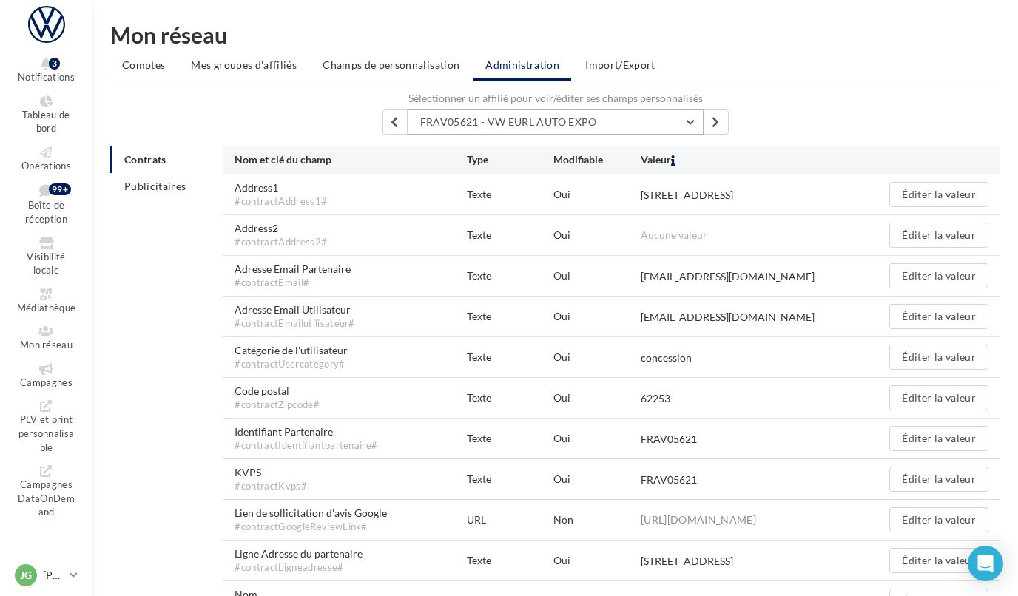
click at [691, 124] on button "FRAV05621 - VW EURL AUTO EXPO" at bounding box center [556, 122] width 296 height 25
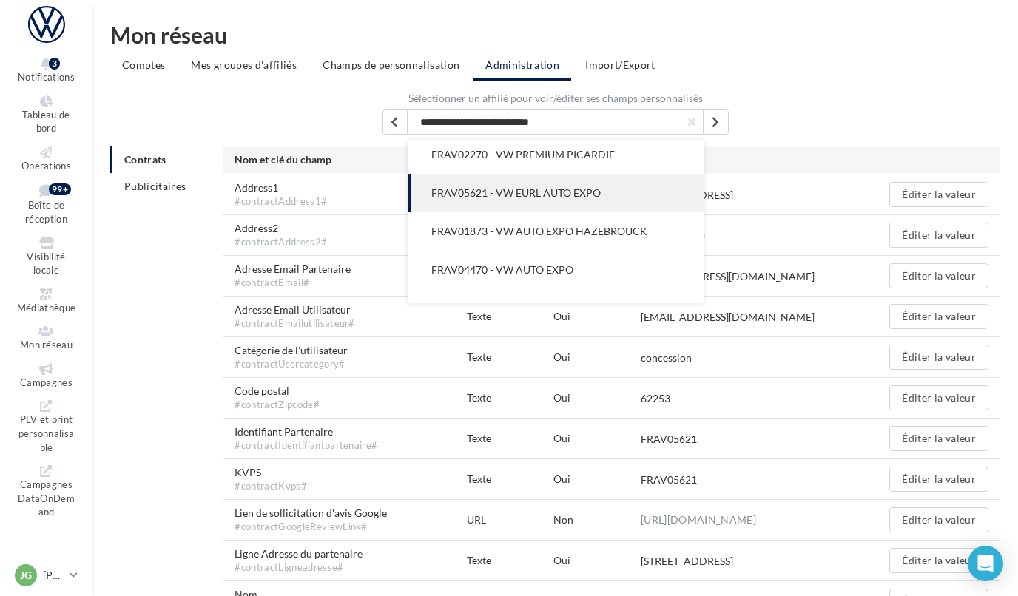
scroll to position [4742, 0]
click at [606, 223] on span "FRAV01873 - VW AUTO EXPO HAZEBROUCK" at bounding box center [539, 229] width 216 height 13
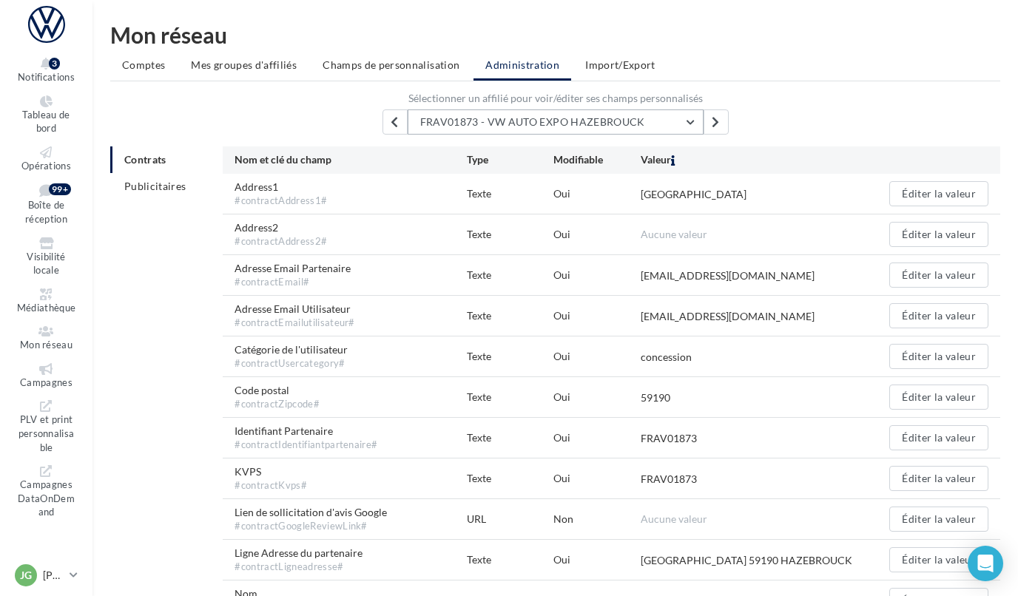
click at [690, 124] on button "FRAV01873 - VW AUTO EXPO HAZEBROUCK" at bounding box center [556, 122] width 296 height 25
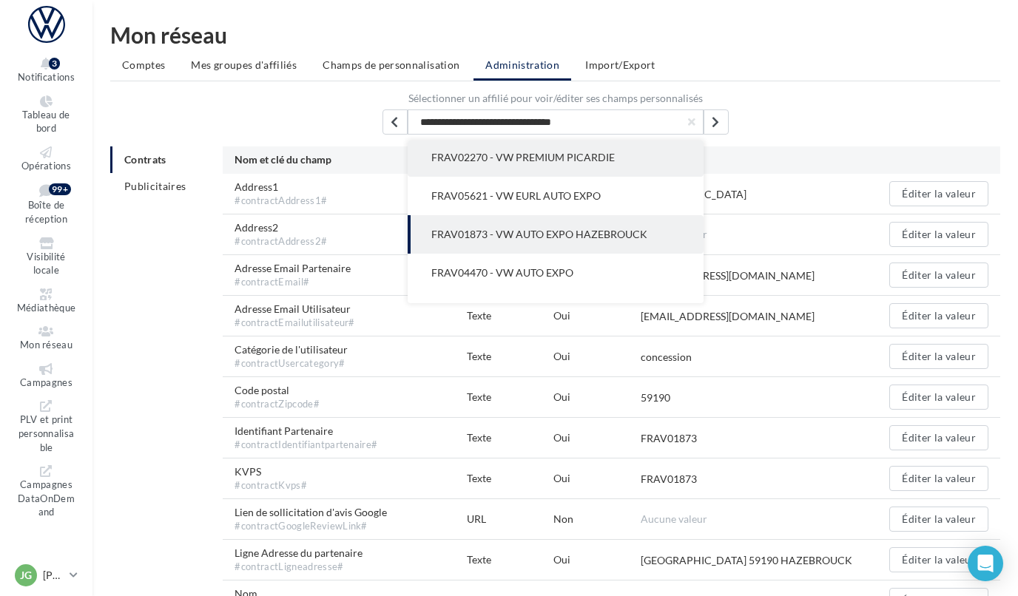
scroll to position [4741, 0]
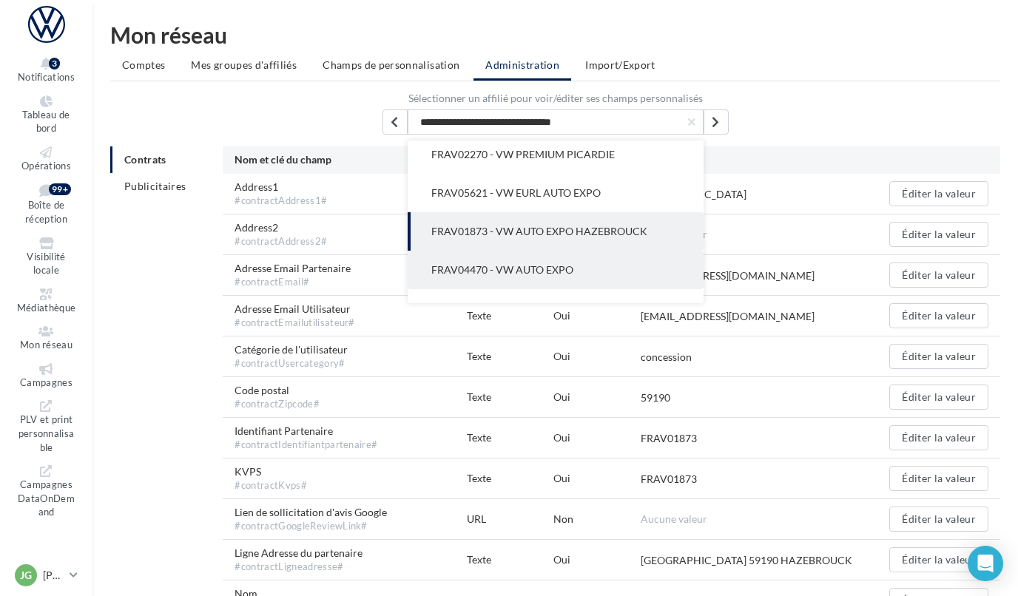
click at [560, 263] on span "FRAV04470 - VW AUTO EXPO" at bounding box center [502, 269] width 142 height 13
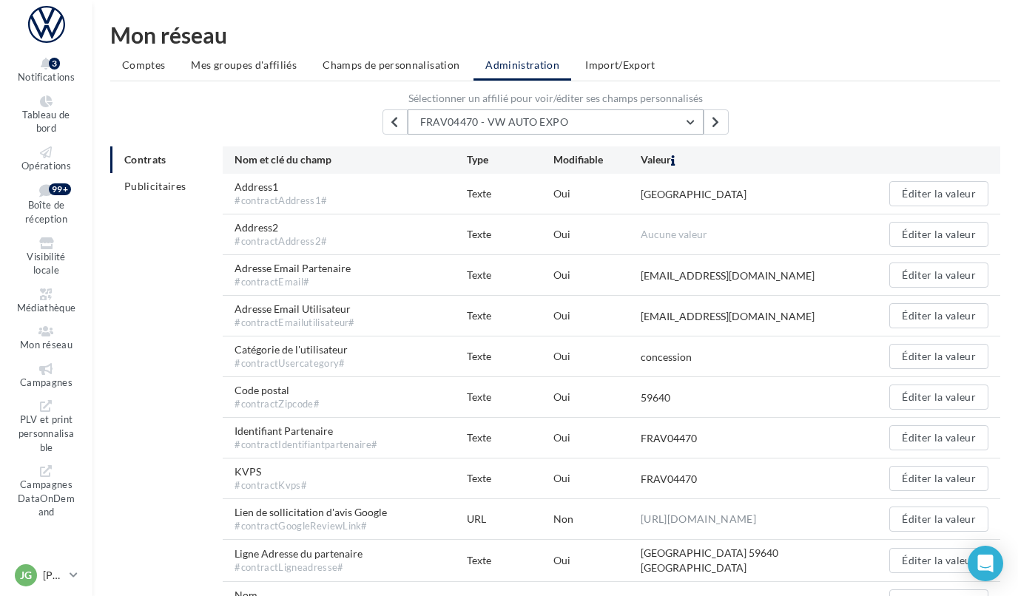
click at [690, 120] on button "FRAV04470 - VW AUTO EXPO" at bounding box center [556, 122] width 296 height 25
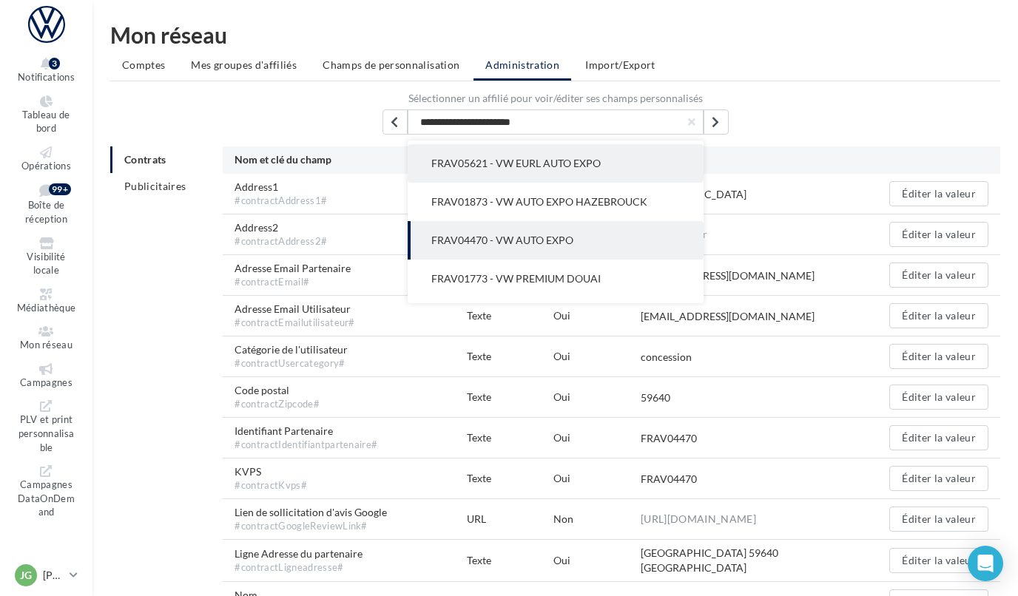
scroll to position [4779, 0]
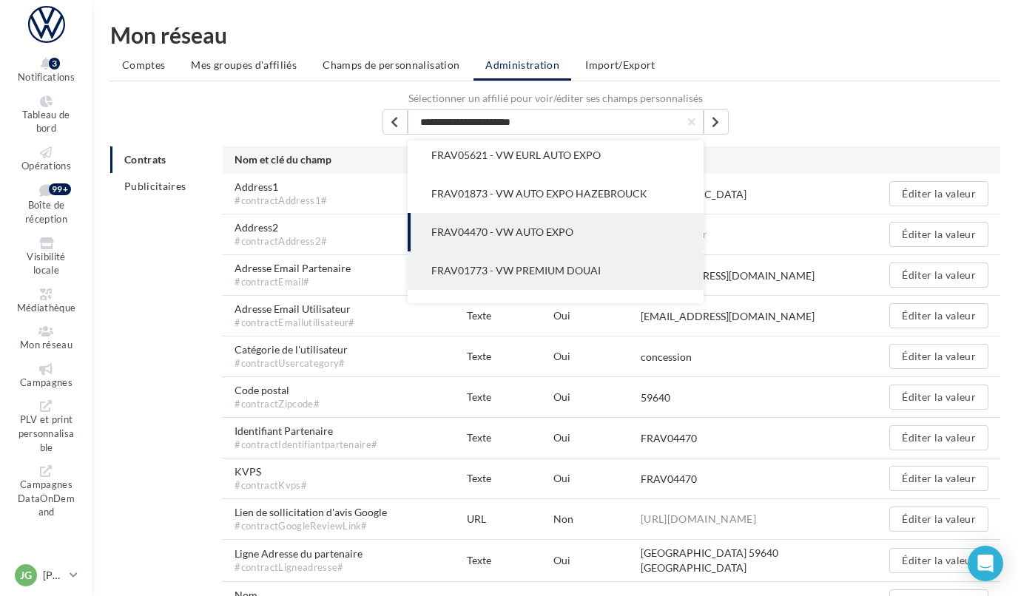
click at [569, 264] on span "FRAV01773 - VW PREMIUM DOUAI" at bounding box center [515, 270] width 169 height 13
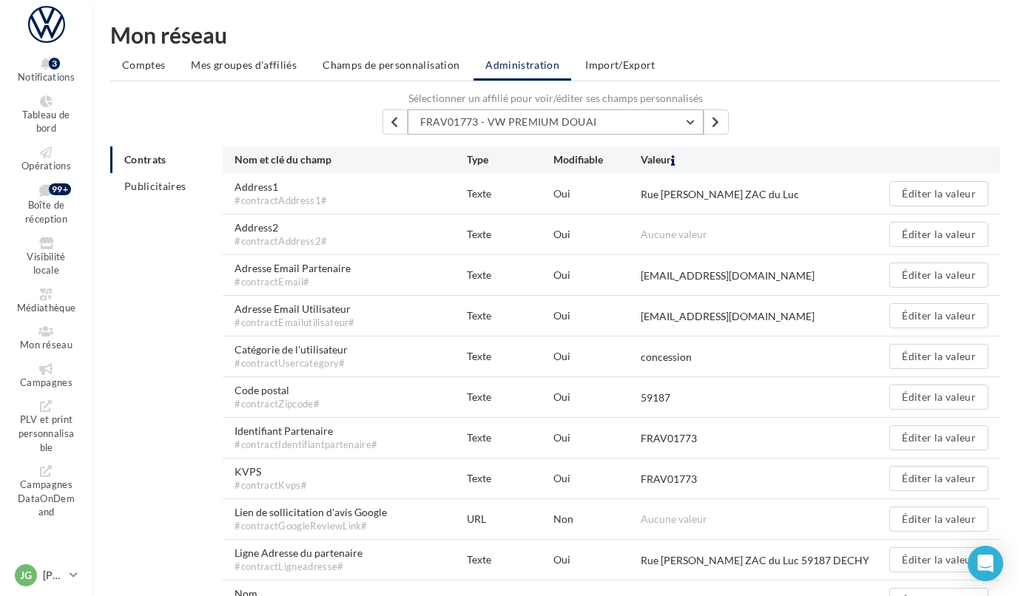
click at [693, 121] on button "FRAV01773 - VW PREMIUM DOUAI" at bounding box center [556, 122] width 296 height 25
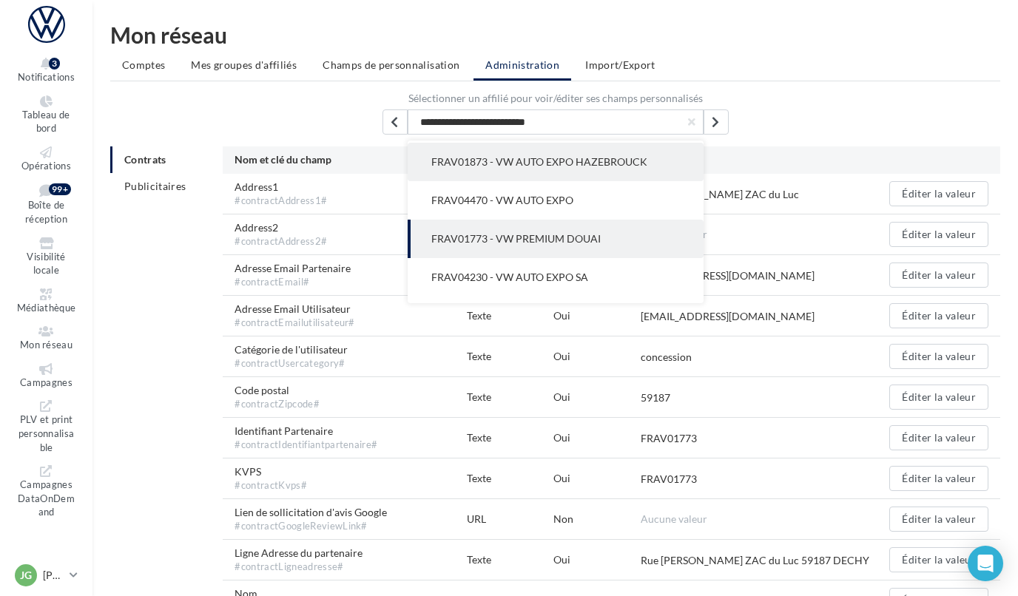
scroll to position [4817, 0]
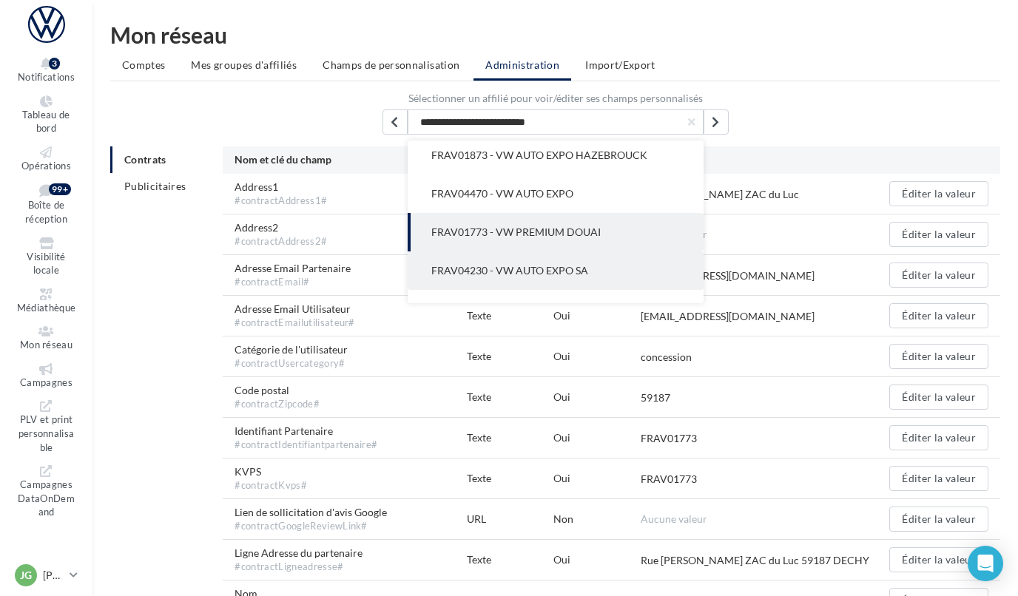
click at [582, 264] on span "FRAV04230 - VW AUTO EXPO SA" at bounding box center [509, 270] width 157 height 13
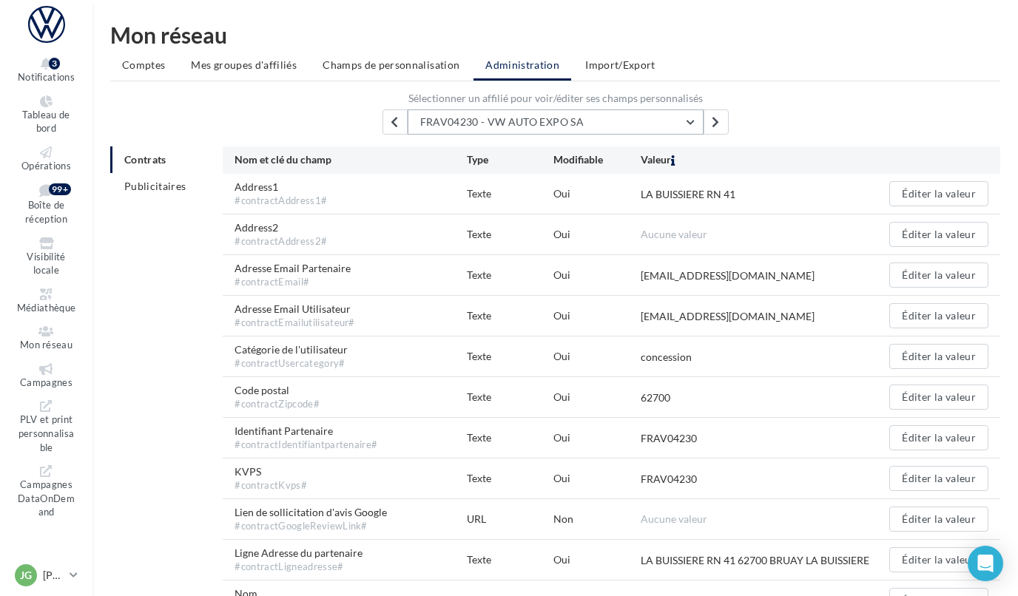
click at [691, 121] on button "FRAV04230 - VW AUTO EXPO SA" at bounding box center [556, 122] width 296 height 25
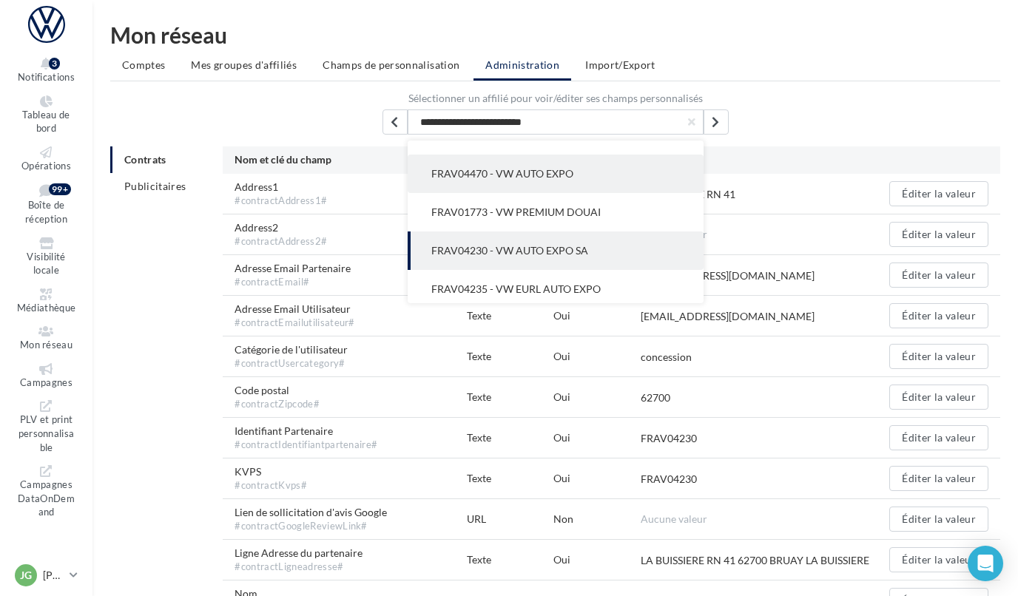
scroll to position [4850, 0]
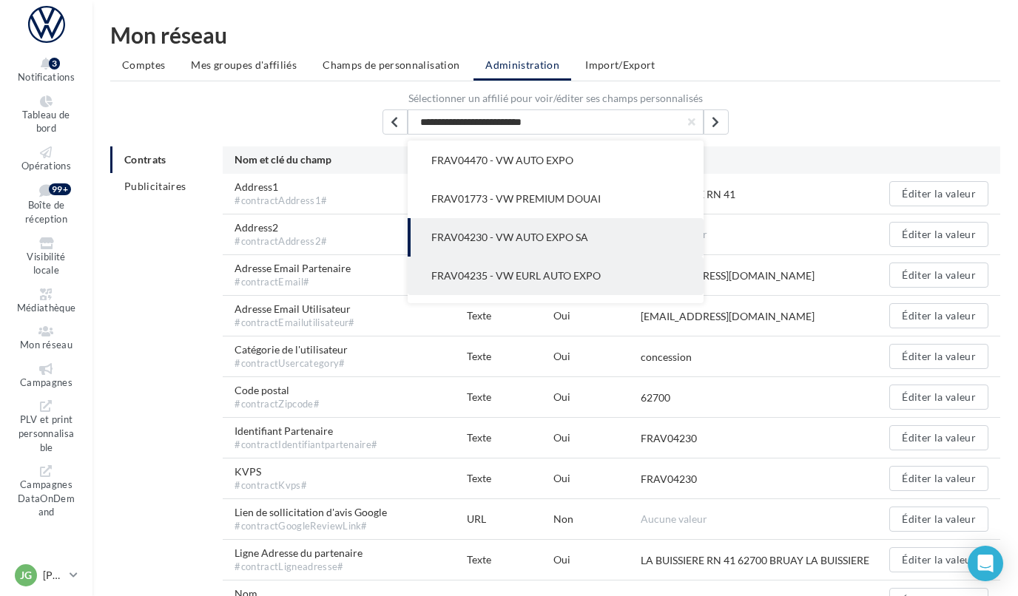
click at [562, 269] on span "FRAV04235 - VW EURL AUTO EXPO" at bounding box center [515, 275] width 169 height 13
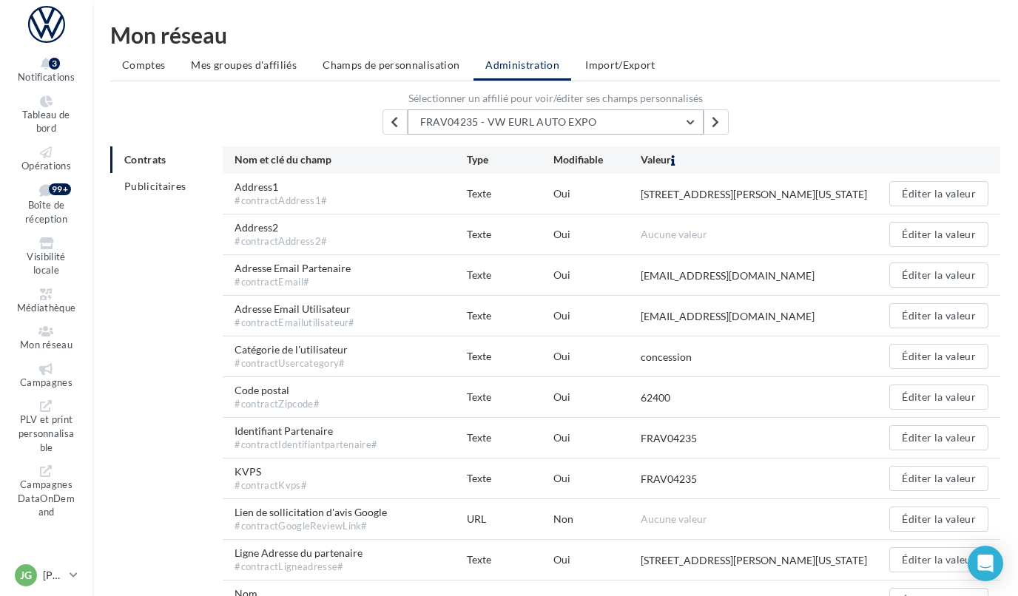
click at [691, 120] on button "FRAV04235 - VW EURL AUTO EXPO" at bounding box center [556, 122] width 296 height 25
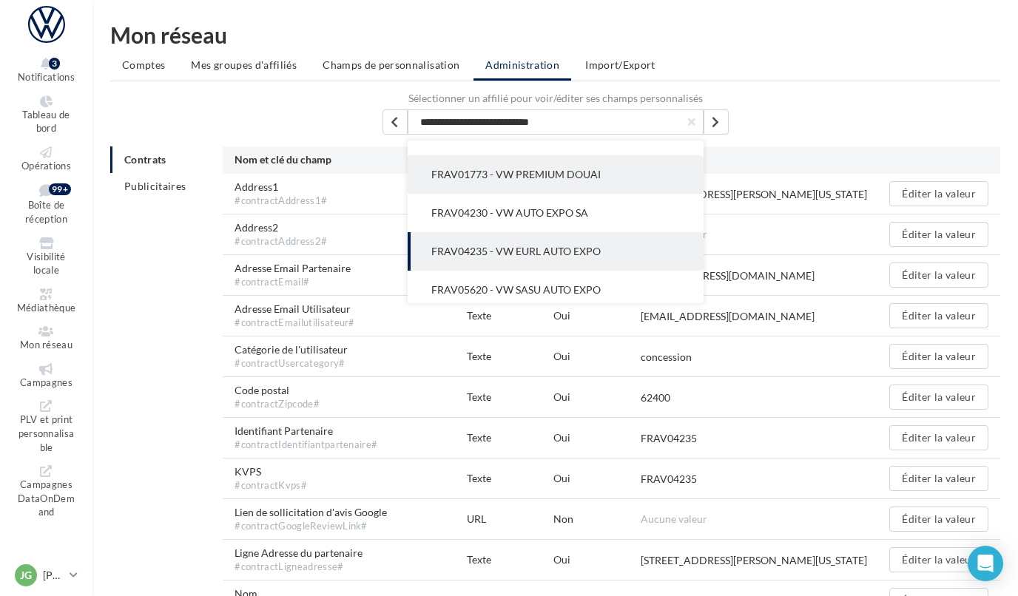
scroll to position [4880, 0]
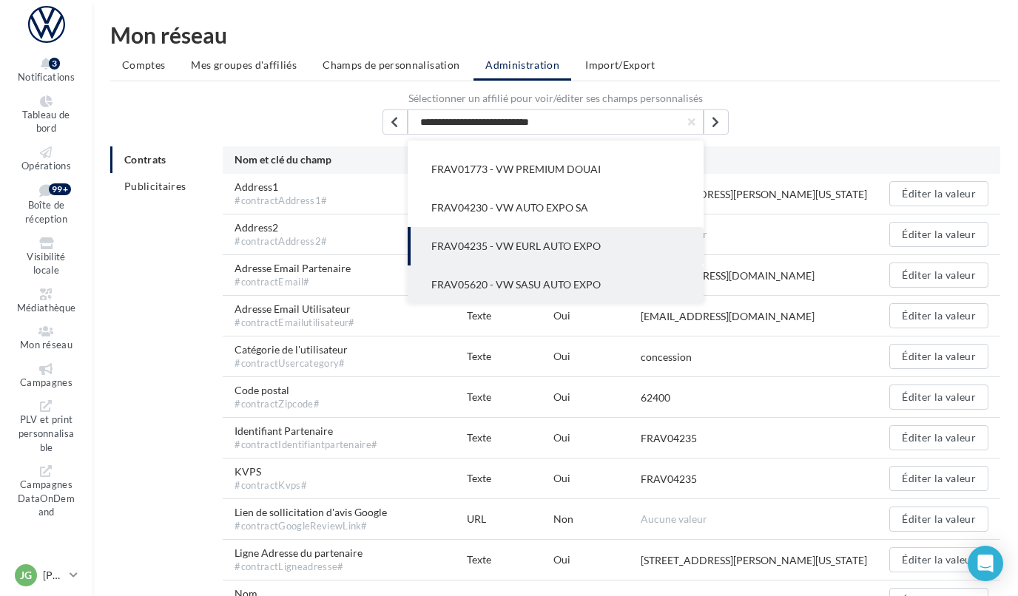
click at [573, 278] on span "FRAV05620 - VW SASU AUTO EXPO" at bounding box center [515, 284] width 169 height 13
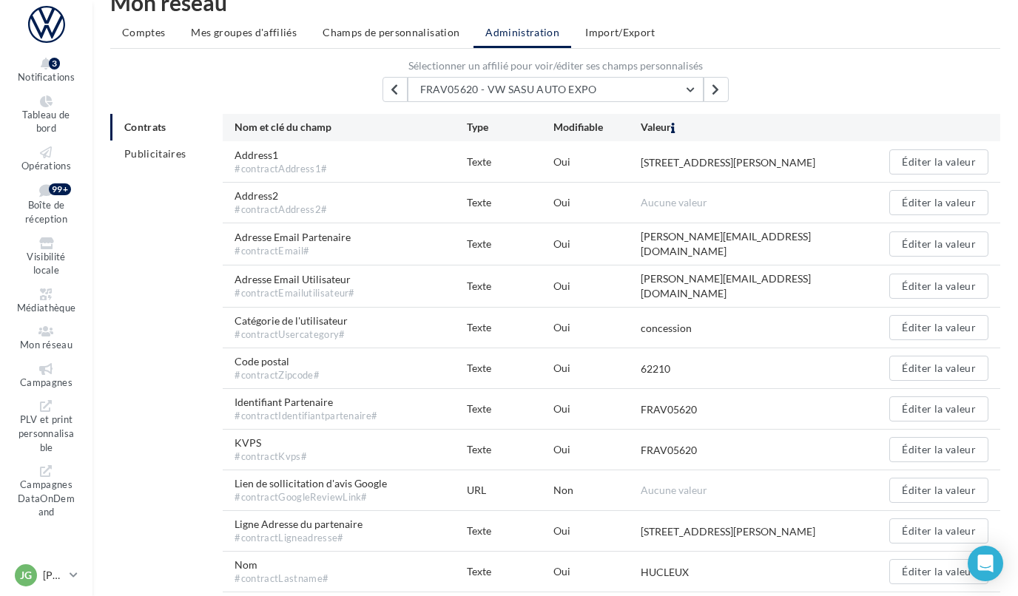
scroll to position [41, 0]
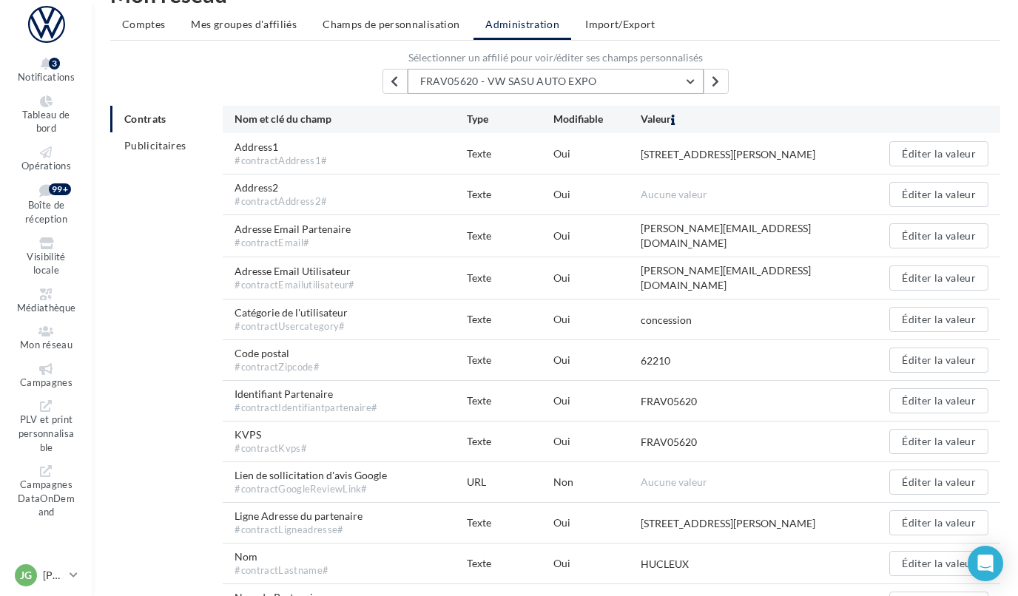
click at [694, 78] on button "FRAV05620 - VW SASU AUTO EXPO" at bounding box center [556, 81] width 296 height 25
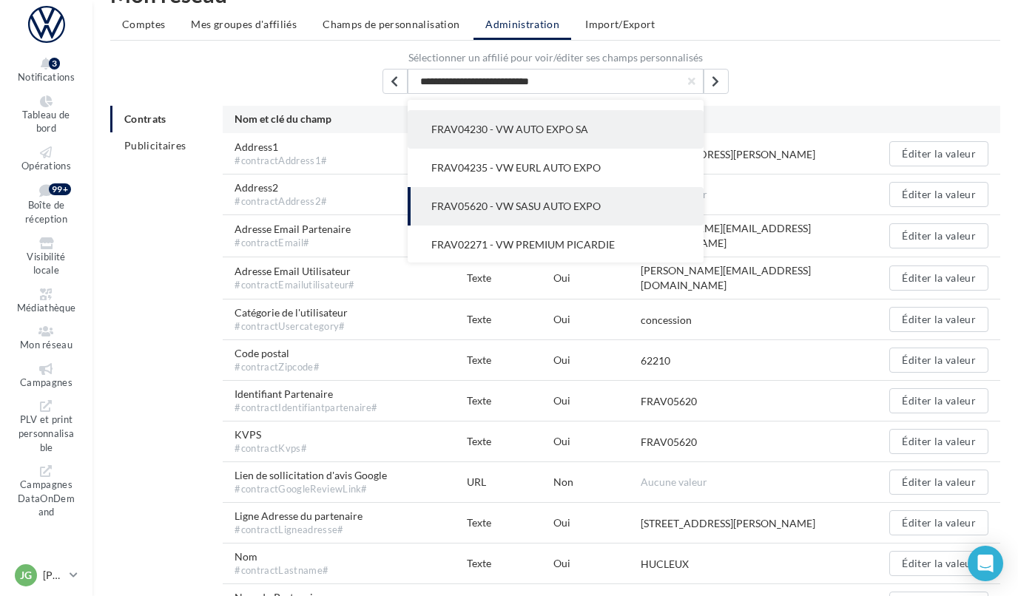
scroll to position [4926, 0]
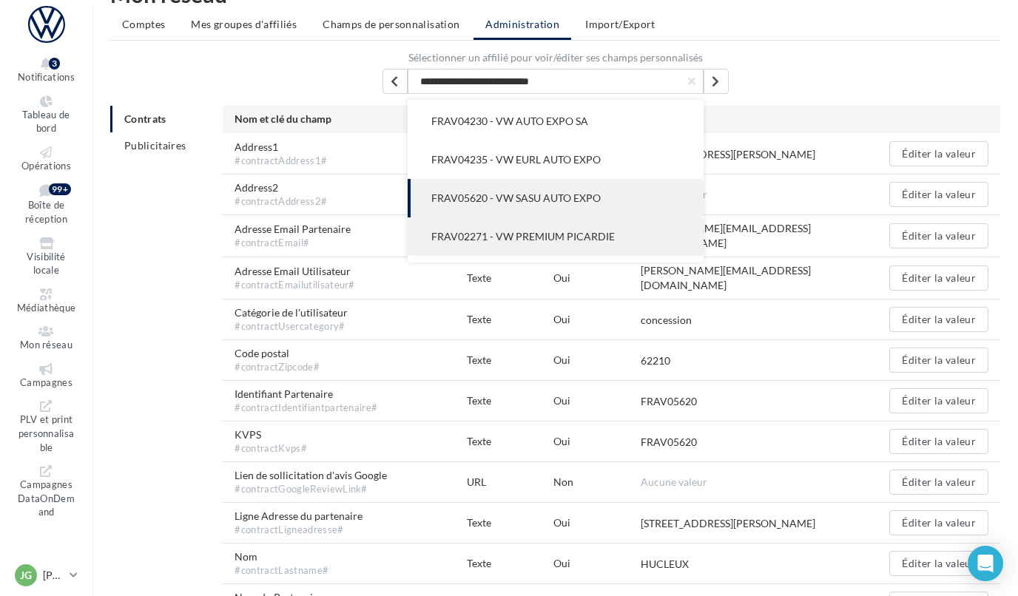
click at [571, 230] on span "FRAV02271 - VW PREMIUM PICARDIE" at bounding box center [523, 236] width 184 height 13
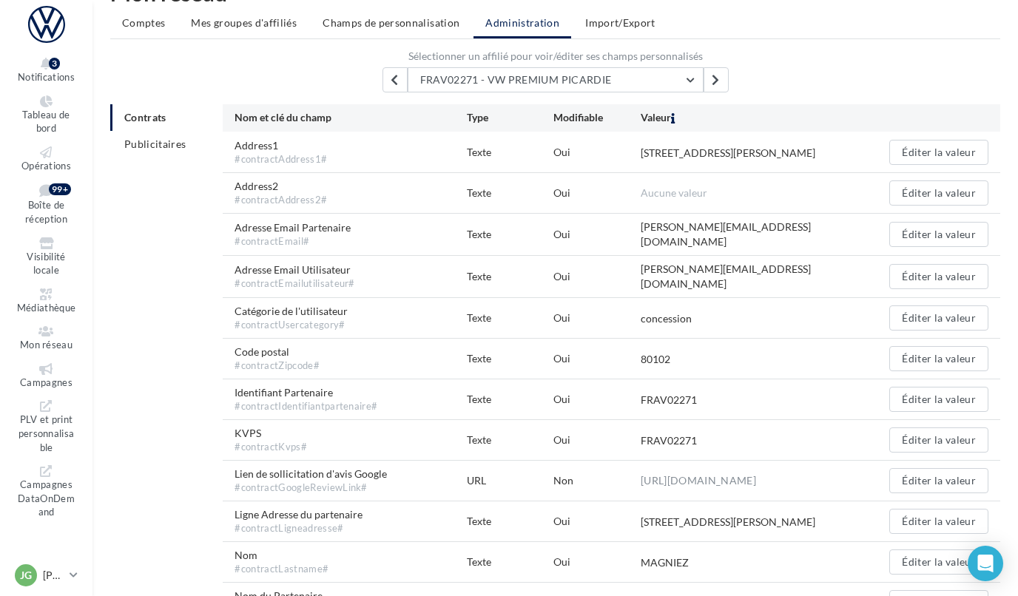
scroll to position [44, 0]
click at [696, 78] on button "FRAV02271 - VW PREMIUM PICARDIE" at bounding box center [556, 78] width 296 height 25
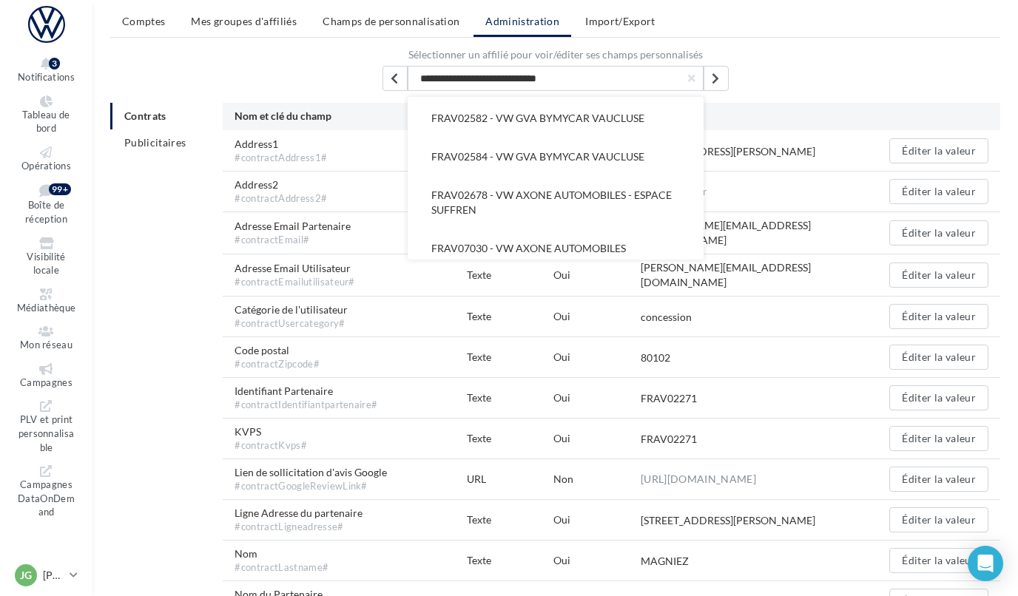
scroll to position [5976, 0]
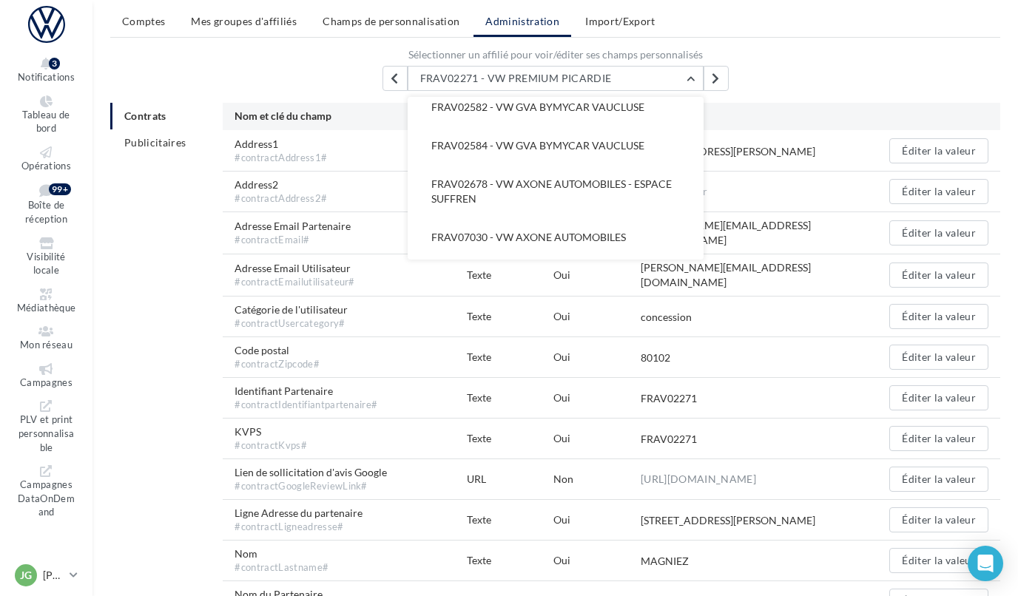
click at [792, 68] on div "FRAV02271 - VW PREMIUM PICARDIE VGF VOLKSWAGEN - Gestionnaire Partenaire VW (co…" at bounding box center [555, 78] width 890 height 25
